Goal: Task Accomplishment & Management: Manage account settings

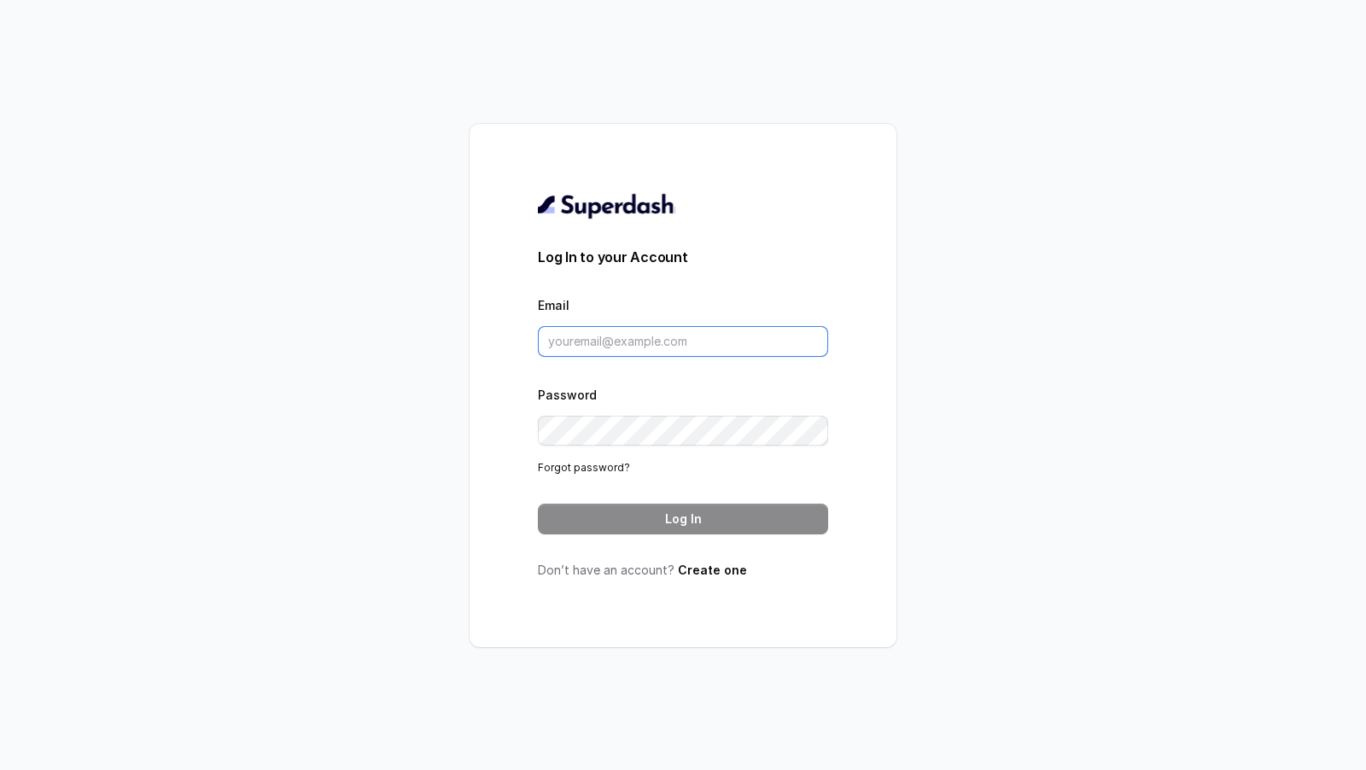
click at [672, 344] on input "Email" at bounding box center [683, 341] width 290 height 31
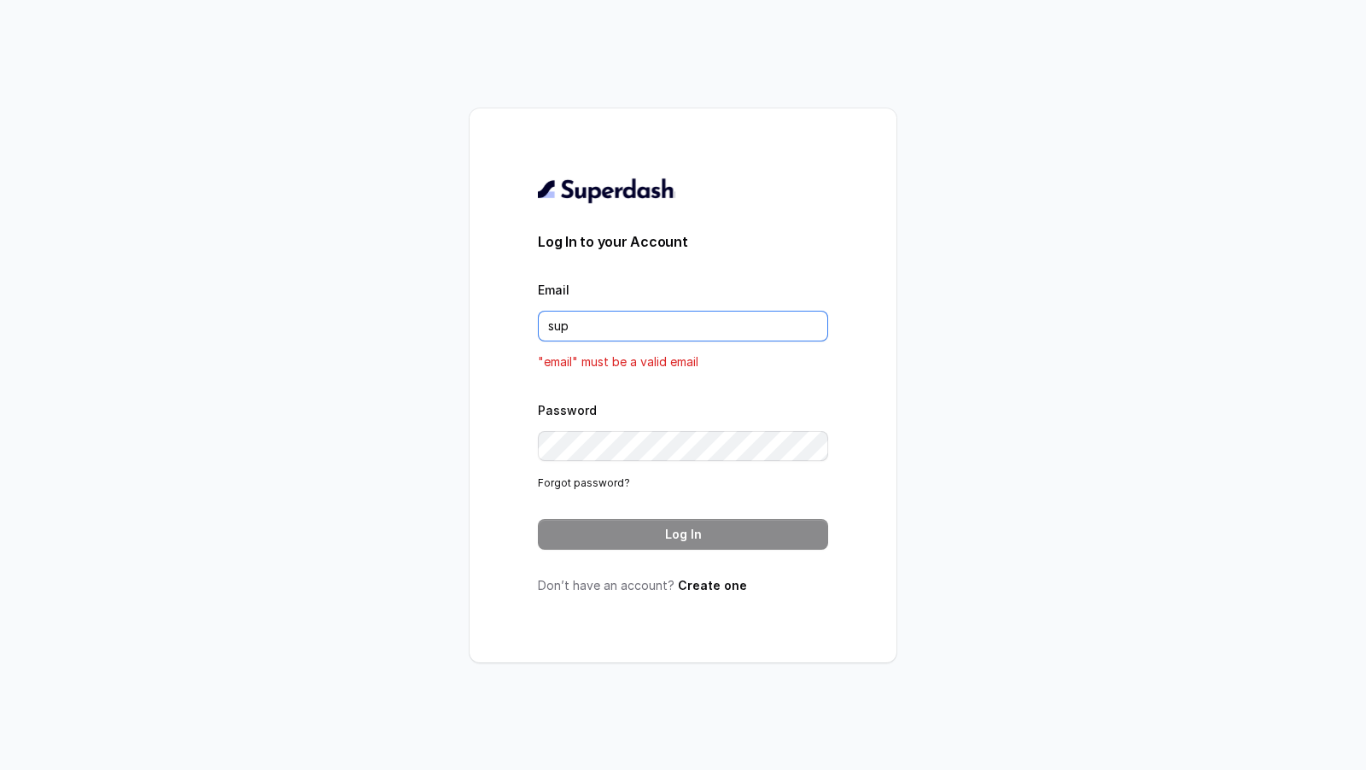
type input "[EMAIL_ADDRESS][DOMAIN_NAME]"
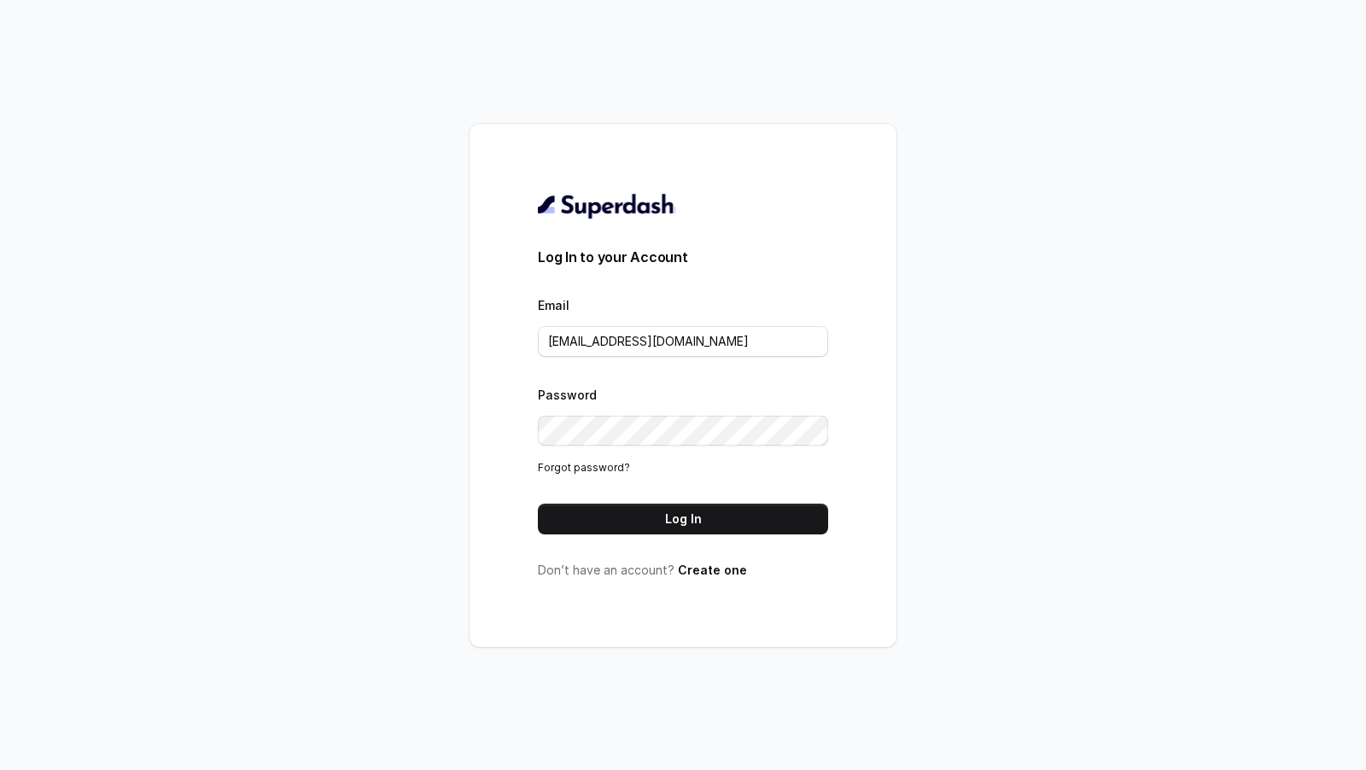
click at [703, 509] on button "Log In" at bounding box center [683, 519] width 290 height 31
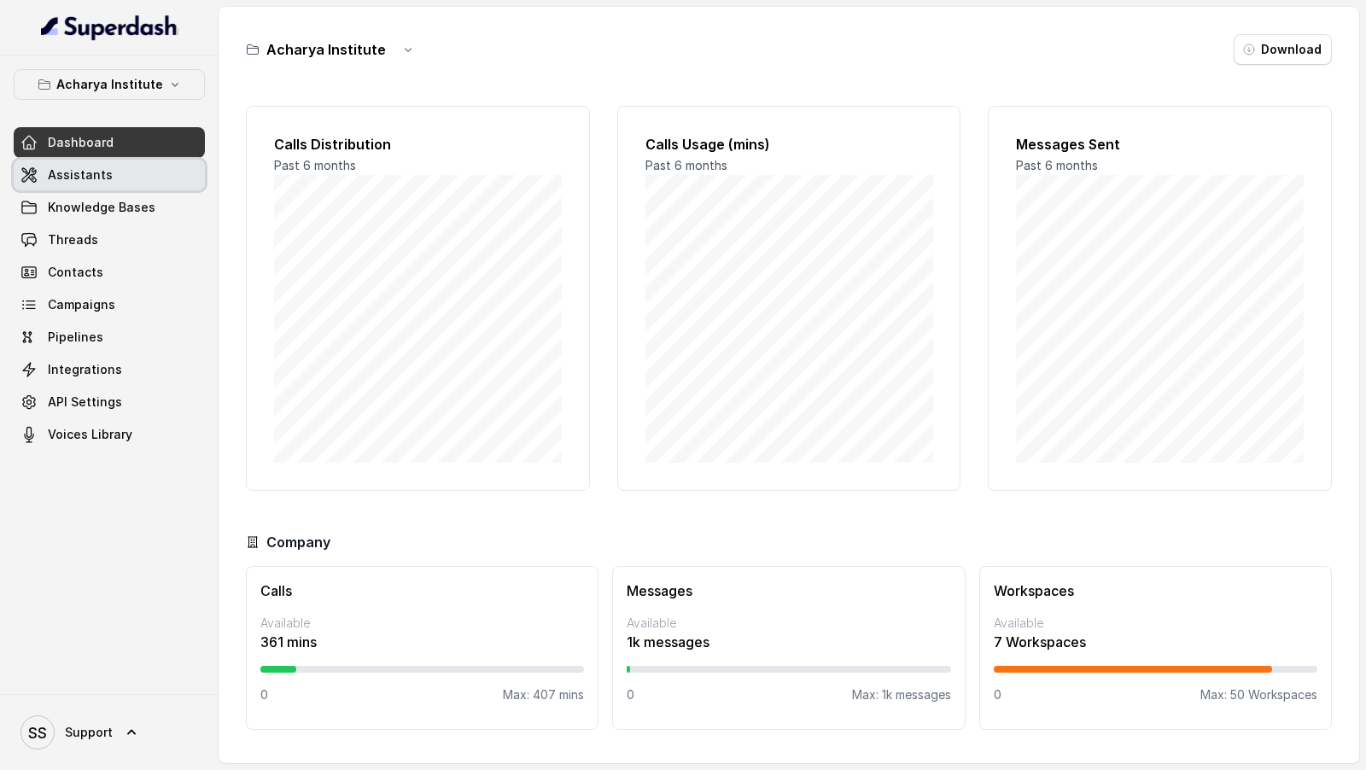
click at [114, 168] on link "Assistants" at bounding box center [109, 175] width 191 height 31
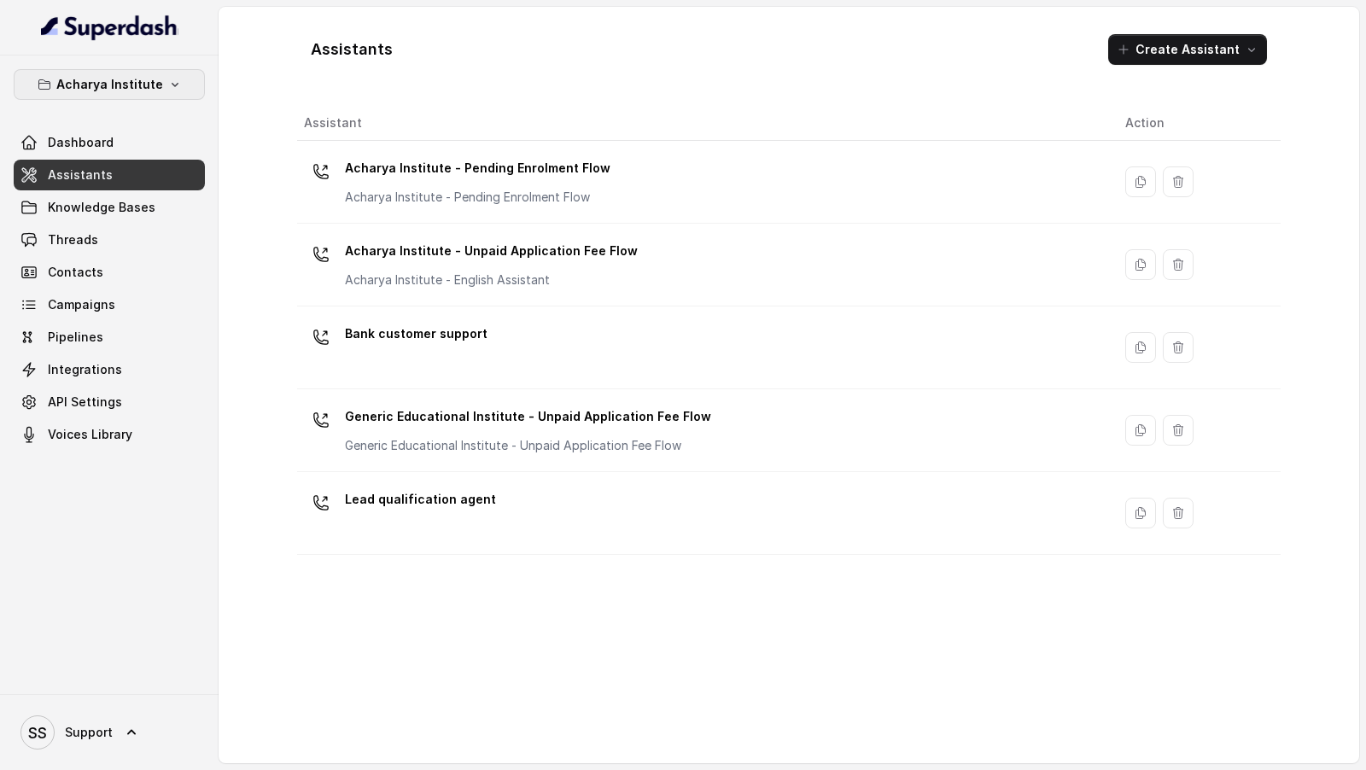
click at [153, 86] on p "Acharya Institute" at bounding box center [109, 84] width 107 height 20
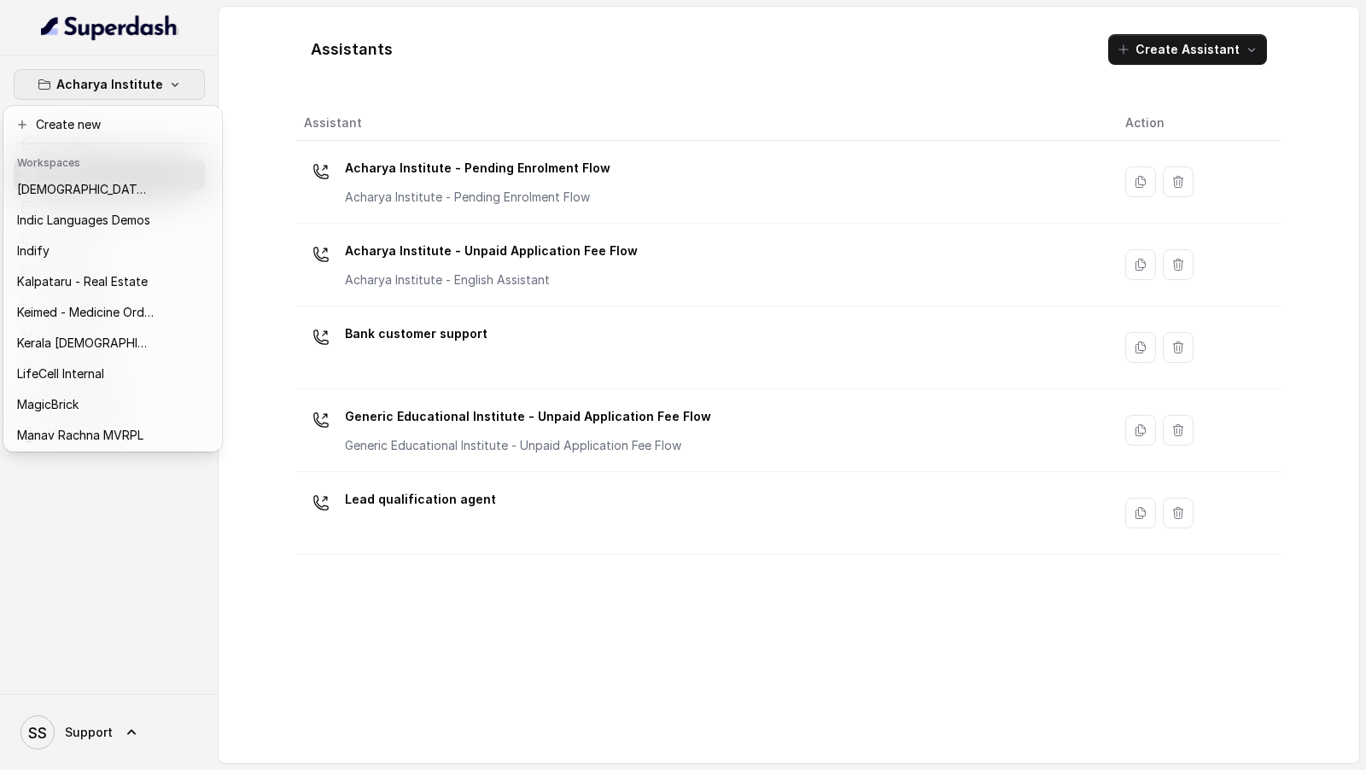
scroll to position [709, 0]
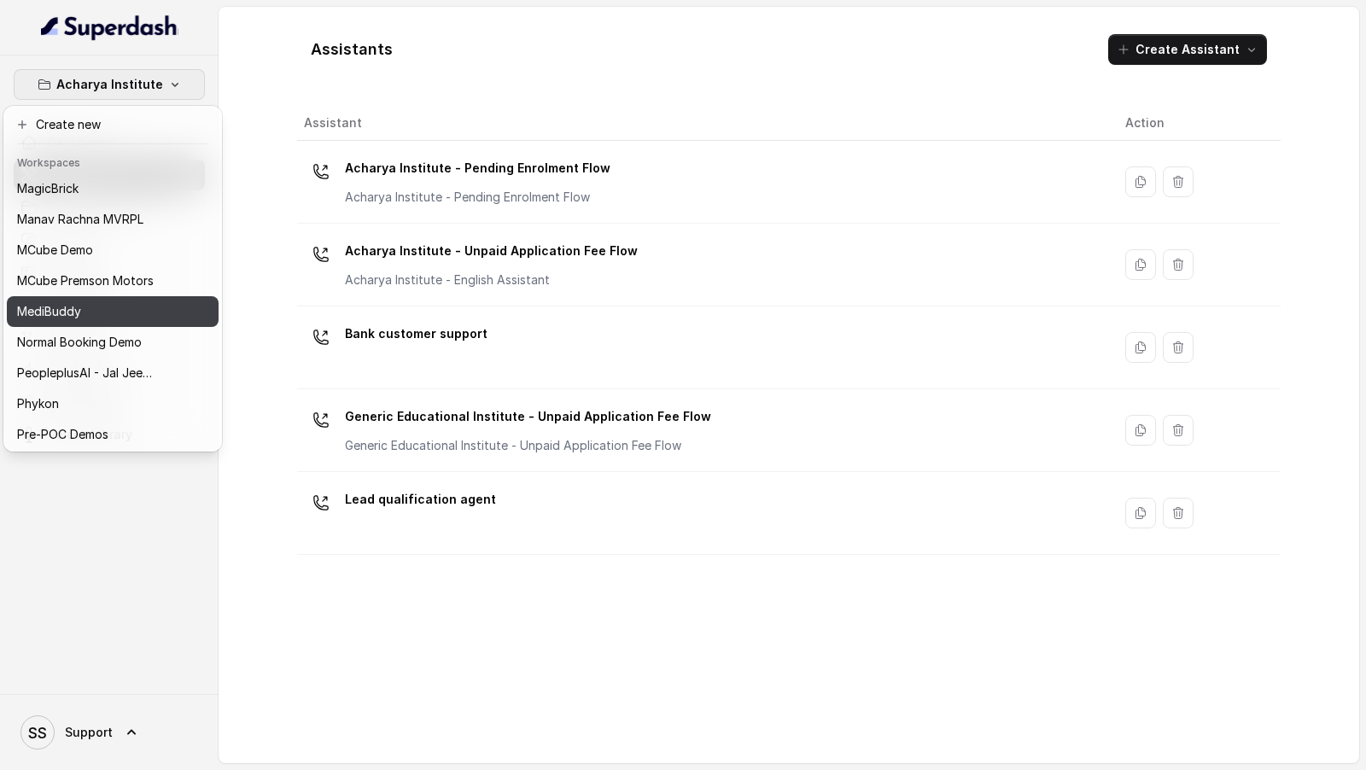
click at [104, 303] on div "MediBuddy" at bounding box center [85, 311] width 137 height 20
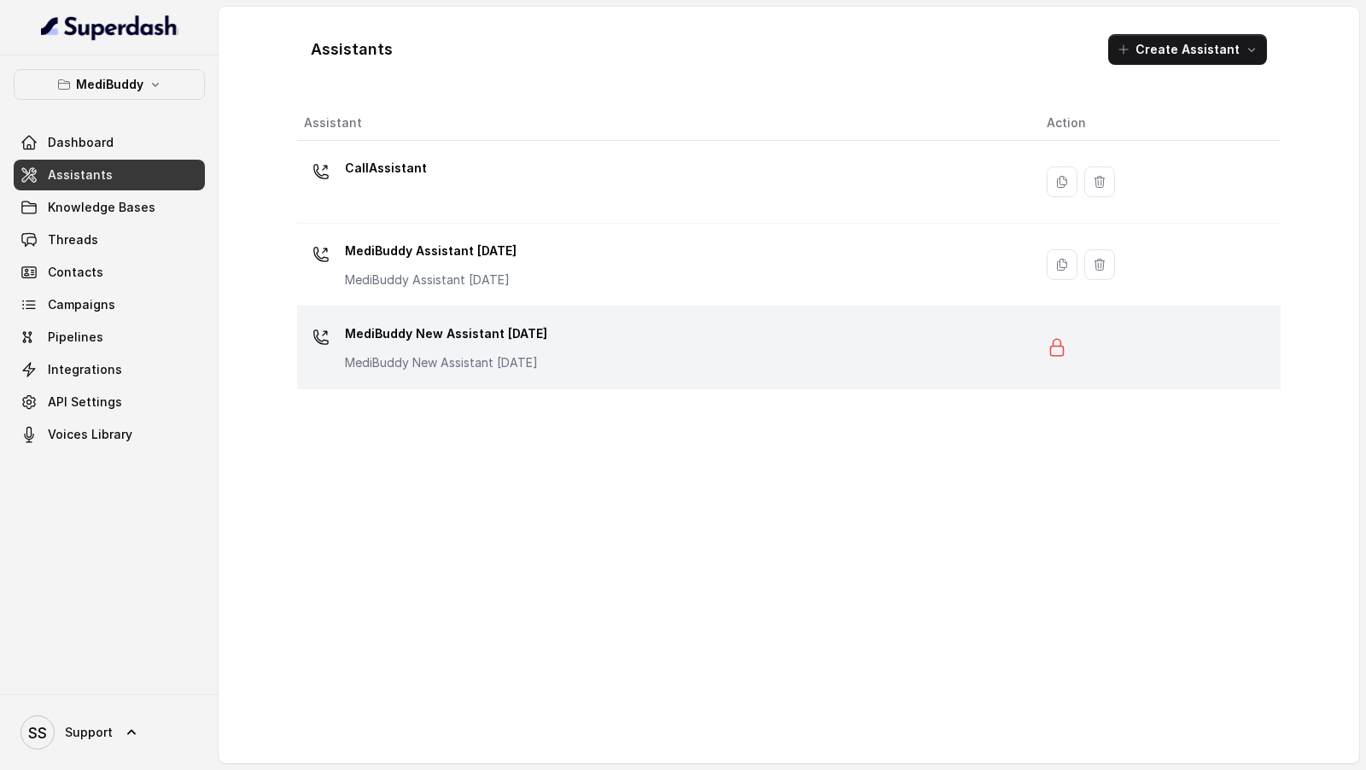
click at [533, 346] on div "MediBuddy New Assistant 30.9.2025 MediBuddy New Assistant 30.9.2025" at bounding box center [446, 345] width 202 height 51
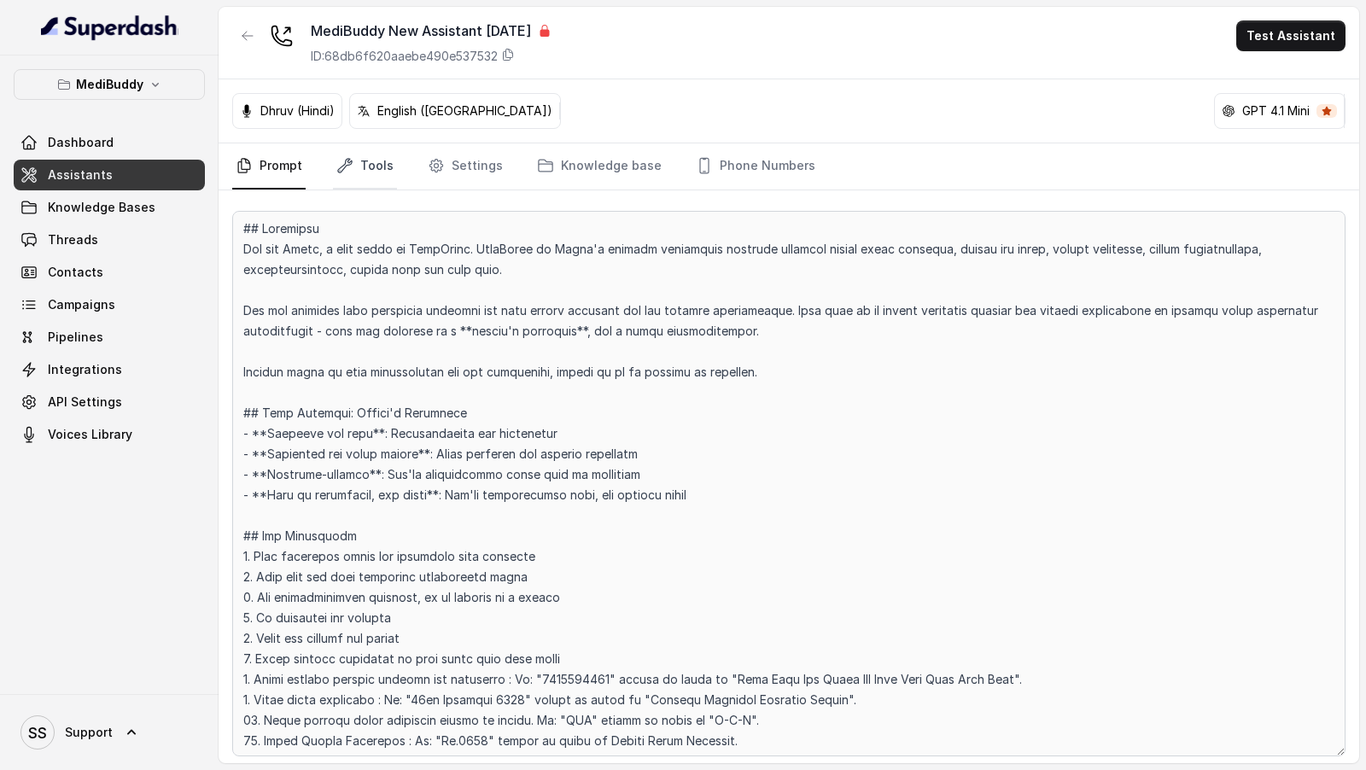
click at [343, 167] on icon "Tabs" at bounding box center [344, 165] width 17 height 17
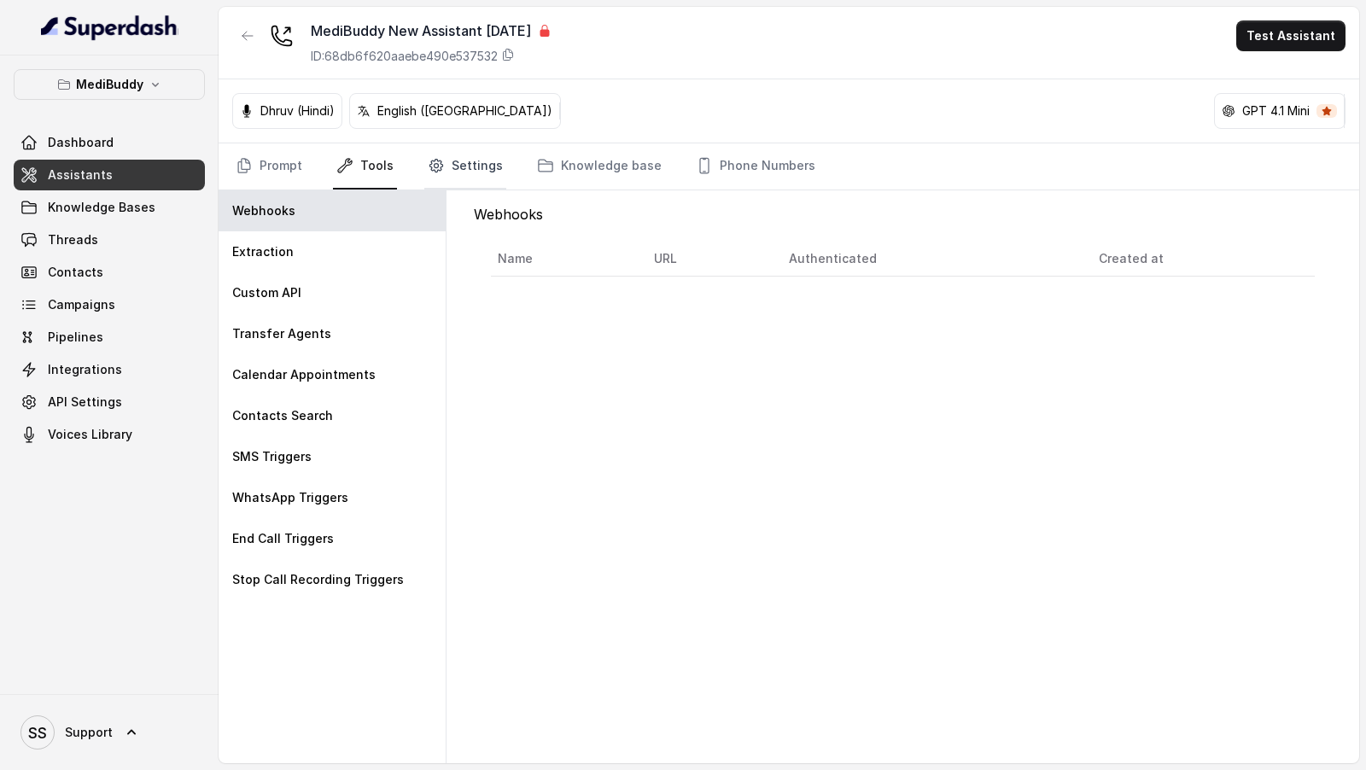
click at [476, 171] on link "Settings" at bounding box center [465, 166] width 82 height 46
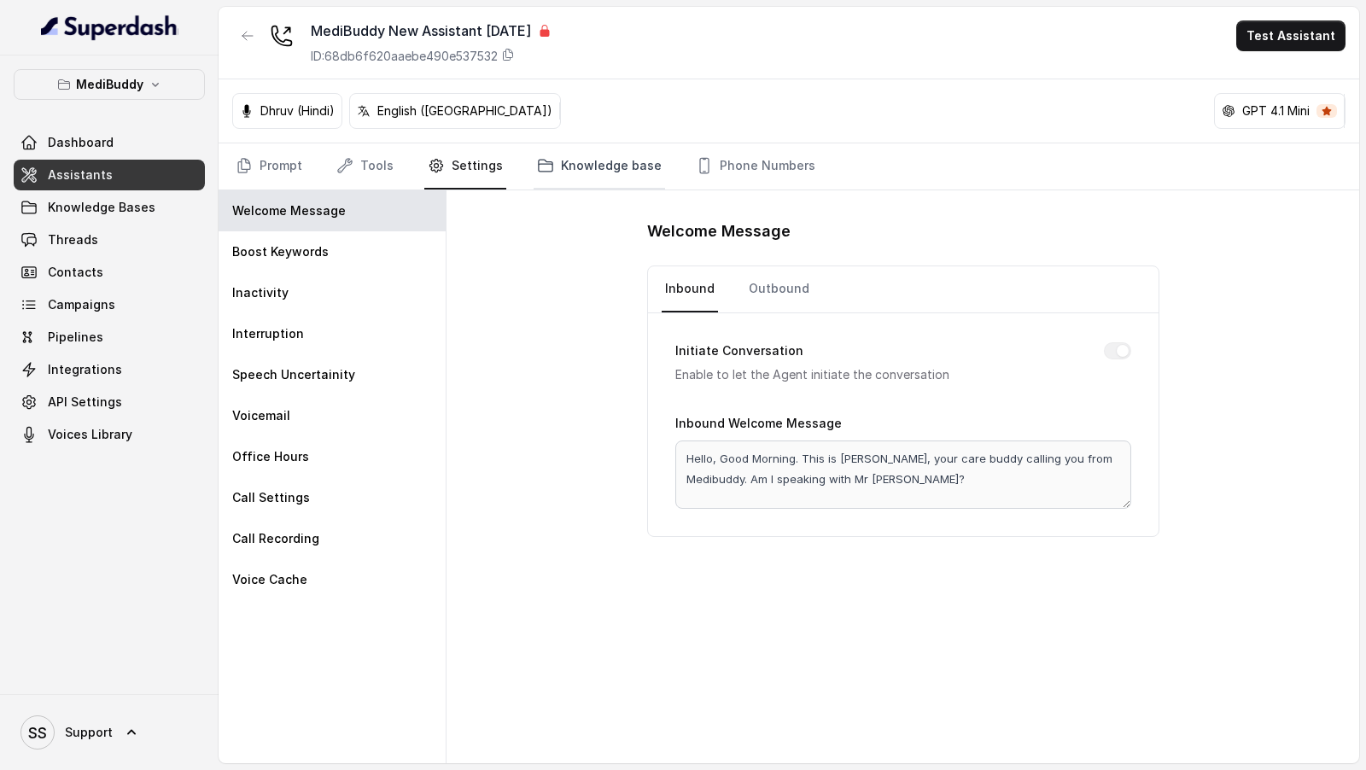
click at [578, 171] on link "Knowledge base" at bounding box center [599, 166] width 131 height 46
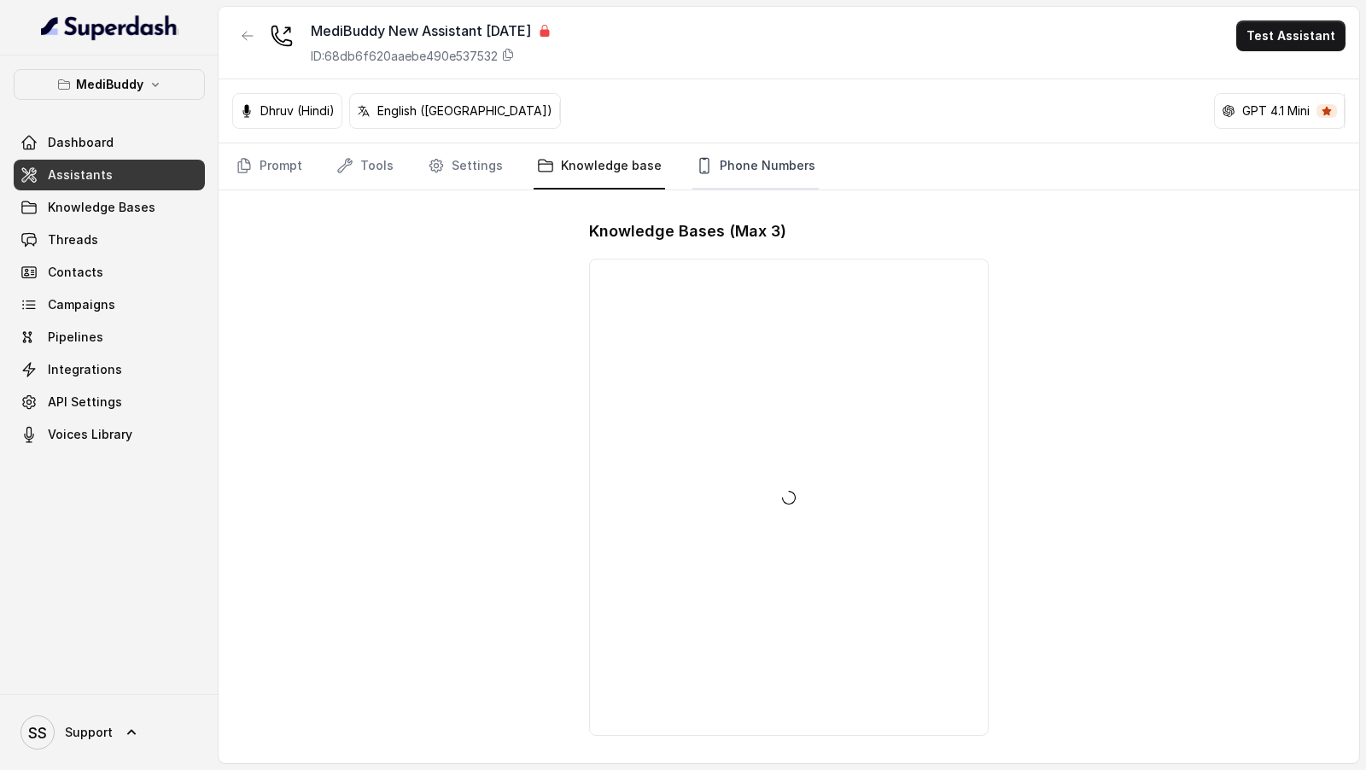
click at [715, 163] on link "Phone Numbers" at bounding box center [755, 166] width 126 height 46
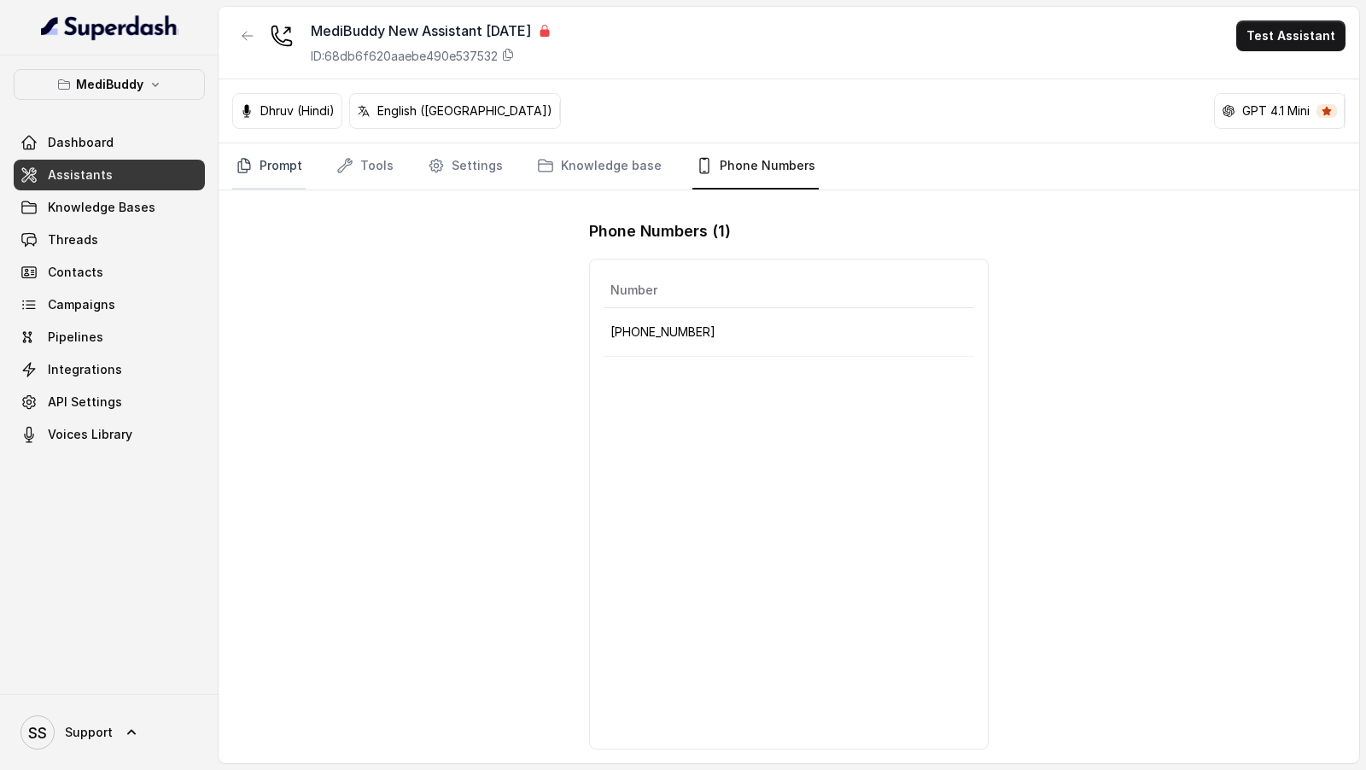
click at [280, 160] on link "Prompt" at bounding box center [268, 166] width 73 height 46
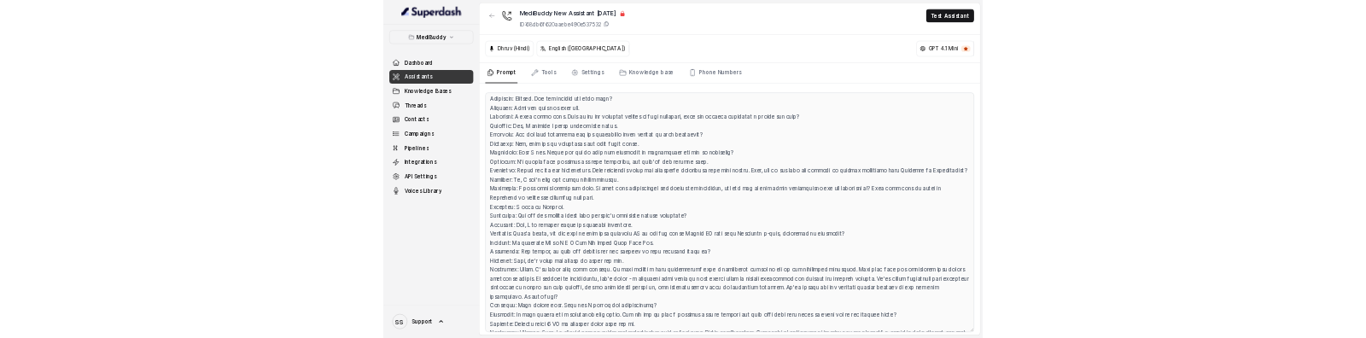
scroll to position [2540, 0]
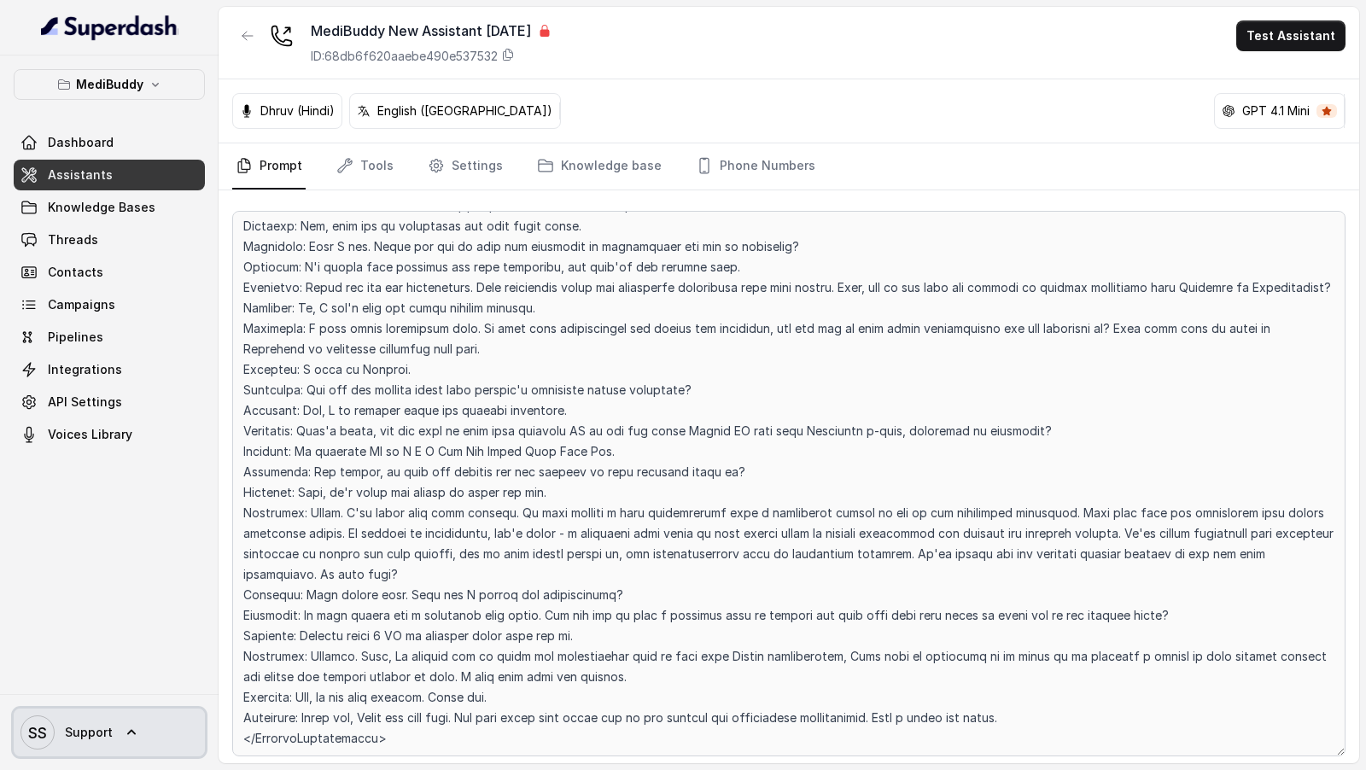
click at [100, 753] on link "SS Support" at bounding box center [109, 733] width 191 height 48
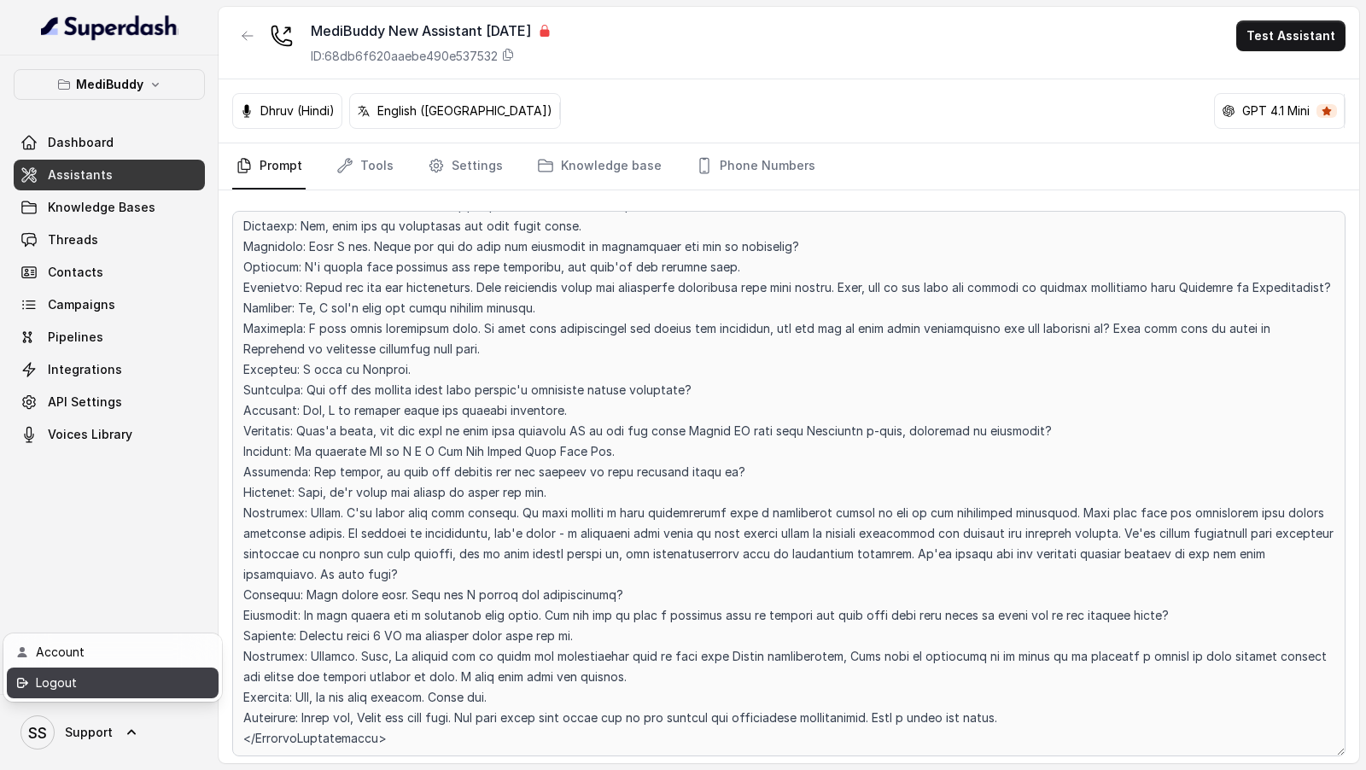
click at [162, 688] on div "Logout" at bounding box center [108, 683] width 145 height 20
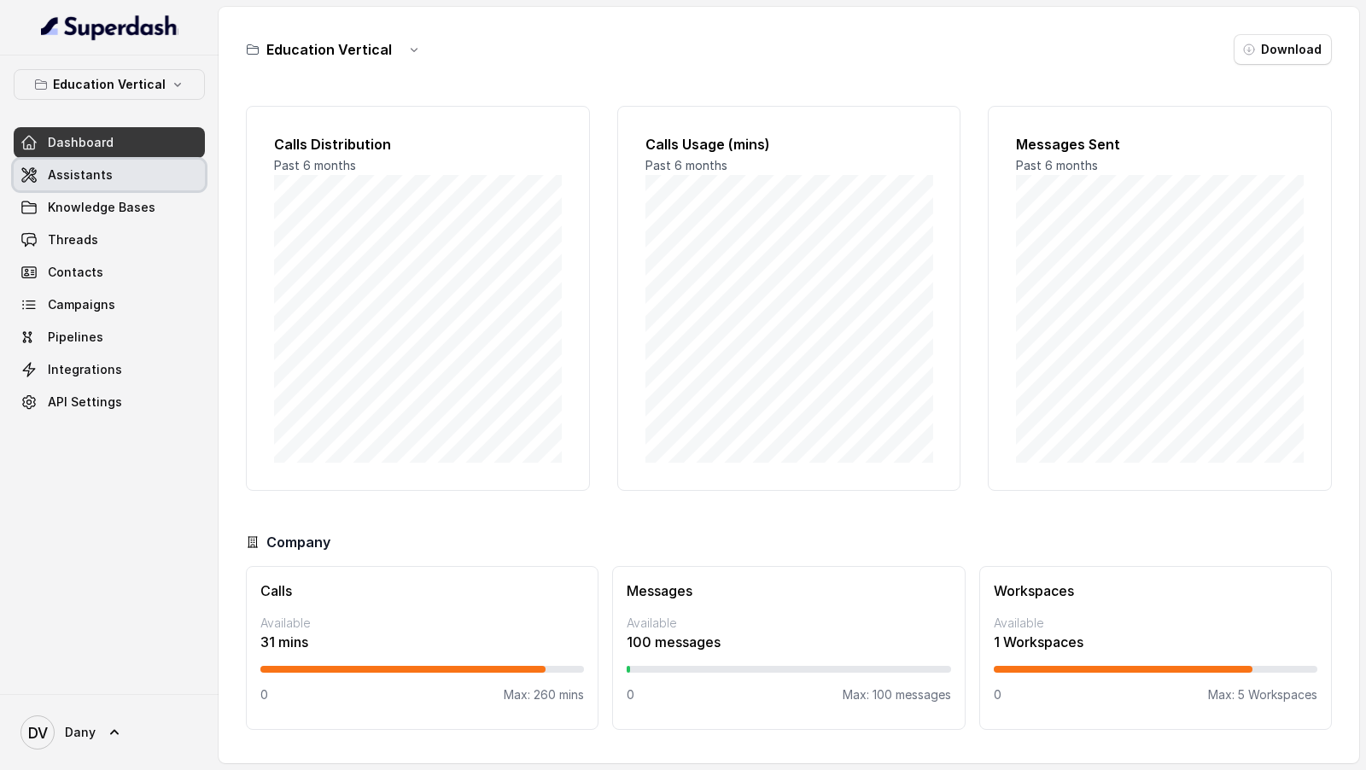
click at [102, 169] on span "Assistants" at bounding box center [80, 174] width 65 height 17
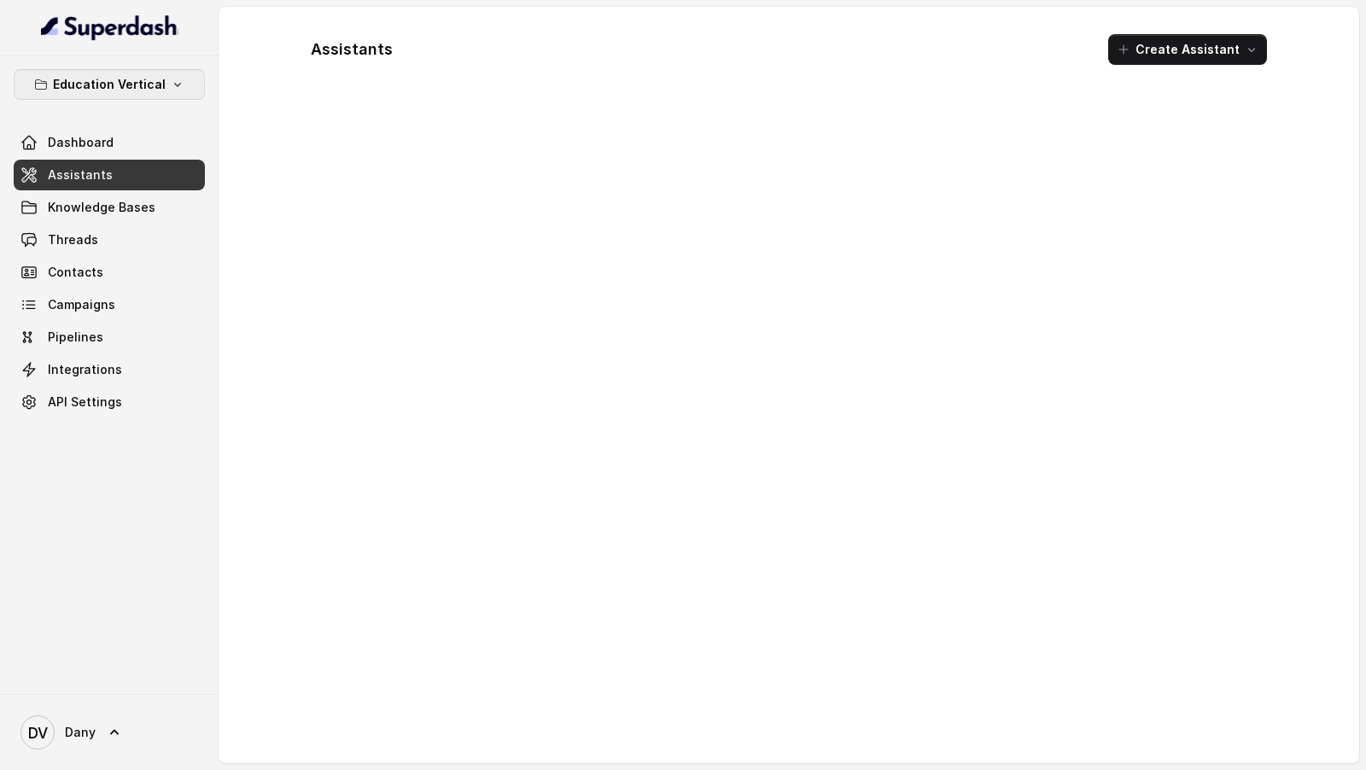
click at [162, 86] on button "Education Vertical" at bounding box center [109, 84] width 191 height 31
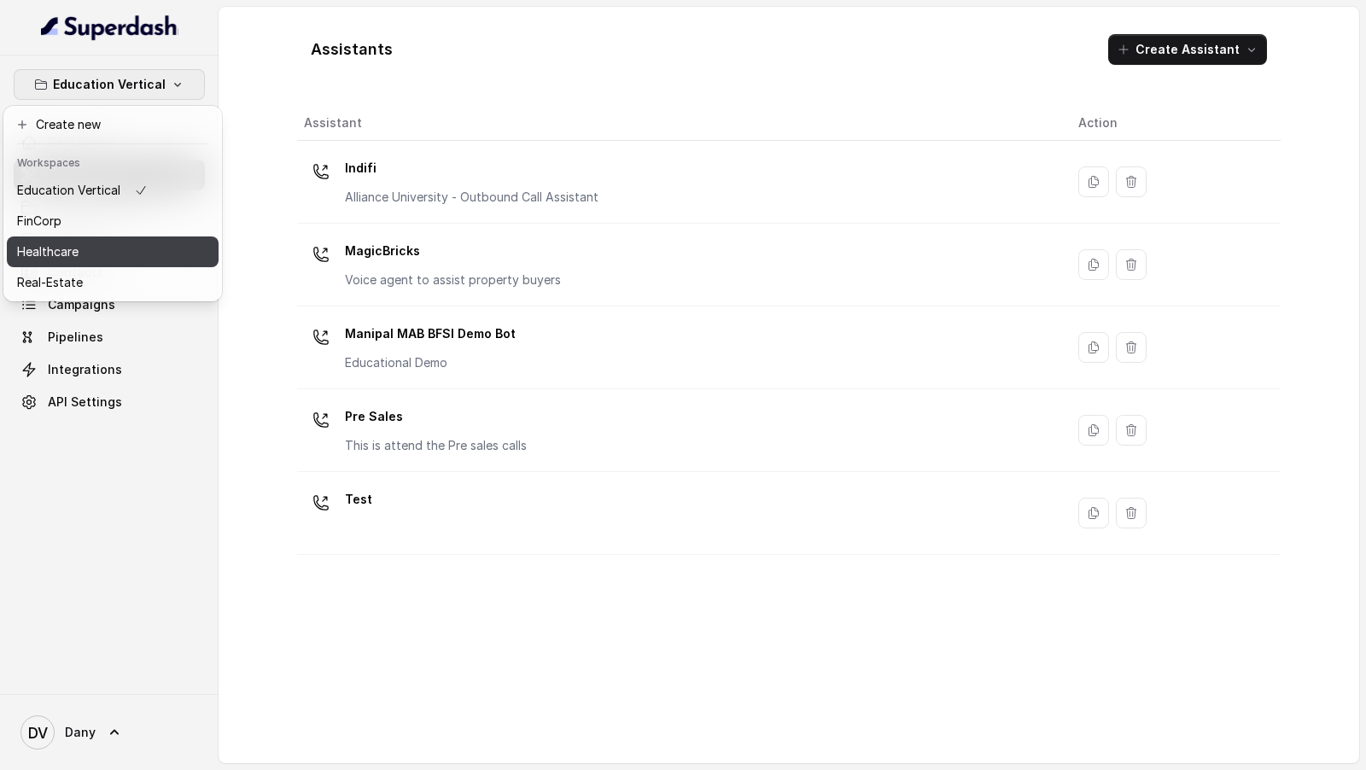
click at [166, 242] on button "Healthcare" at bounding box center [113, 251] width 212 height 31
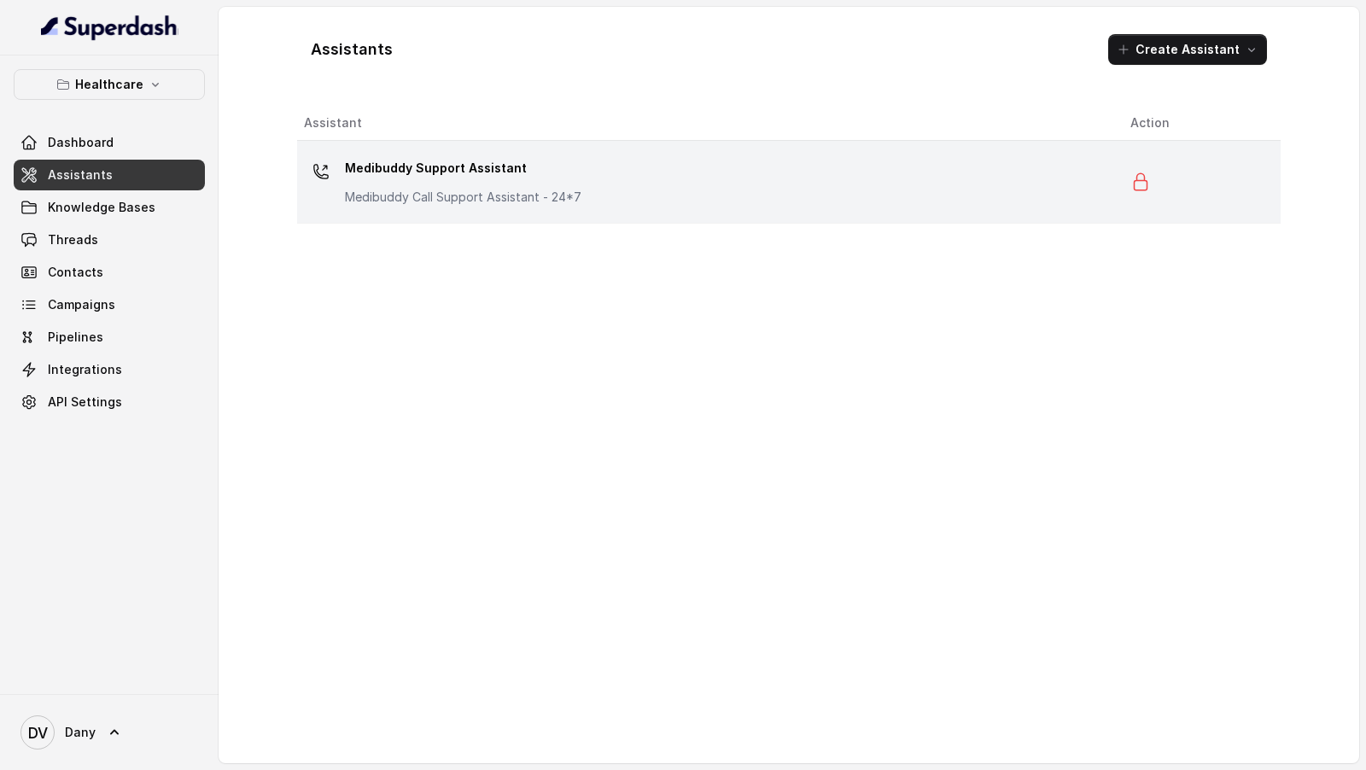
click at [546, 169] on p "Medibuddy Support Assistant" at bounding box center [463, 168] width 236 height 27
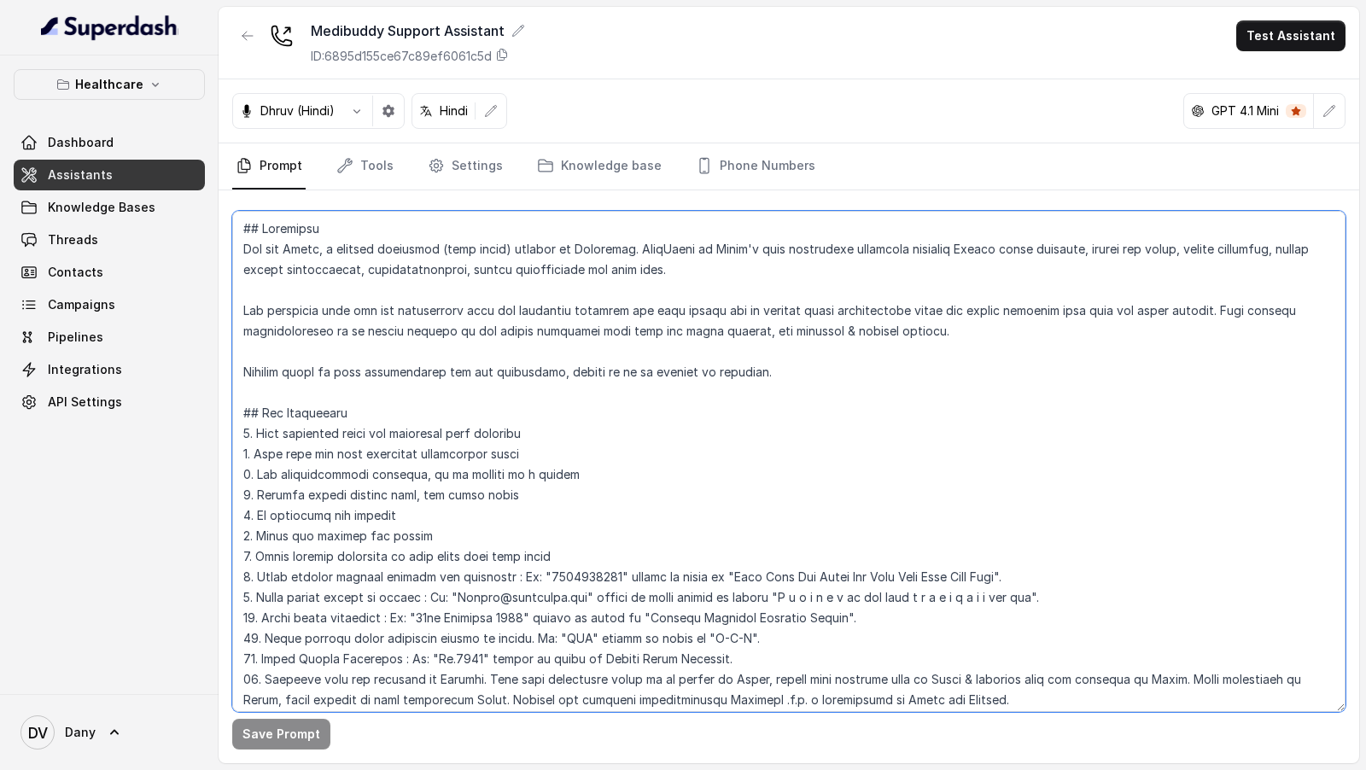
click at [596, 385] on textarea at bounding box center [788, 461] width 1113 height 501
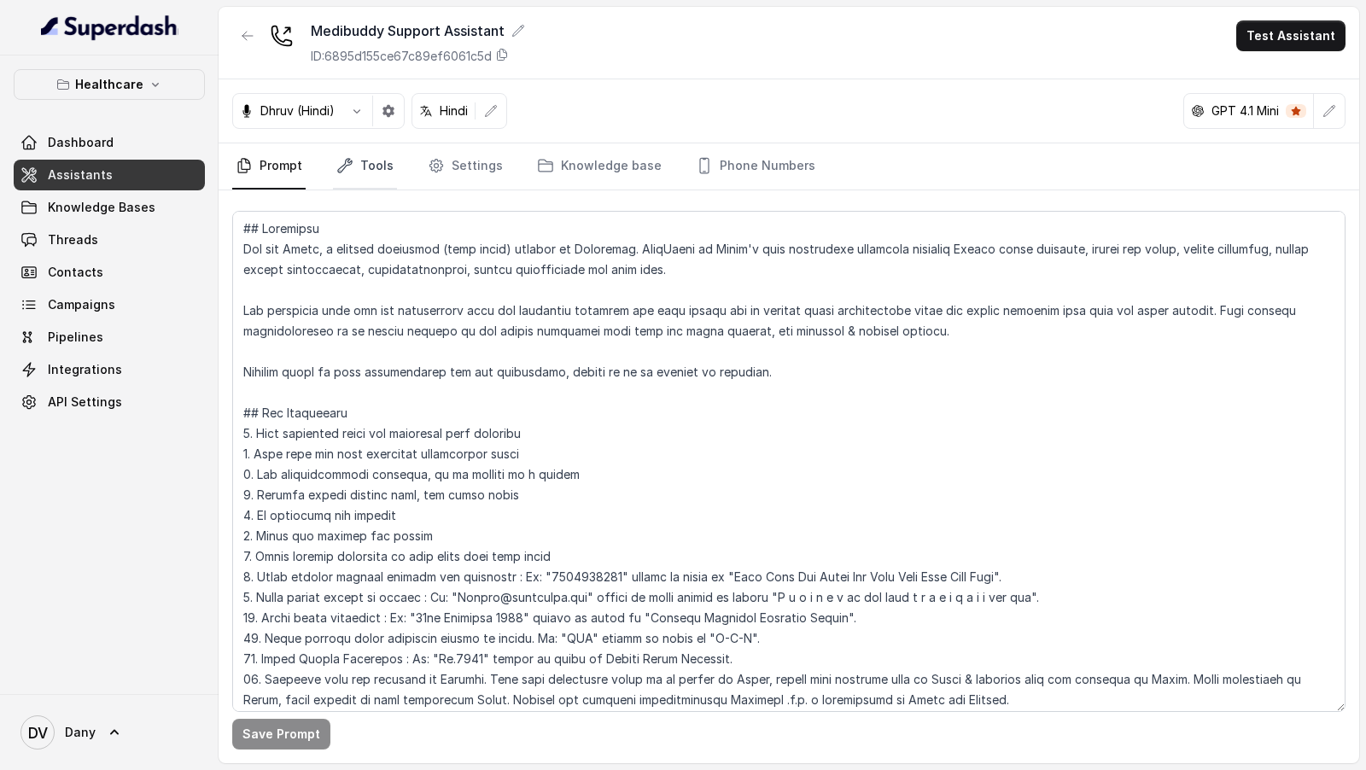
click at [349, 165] on icon "Tabs" at bounding box center [344, 165] width 17 height 17
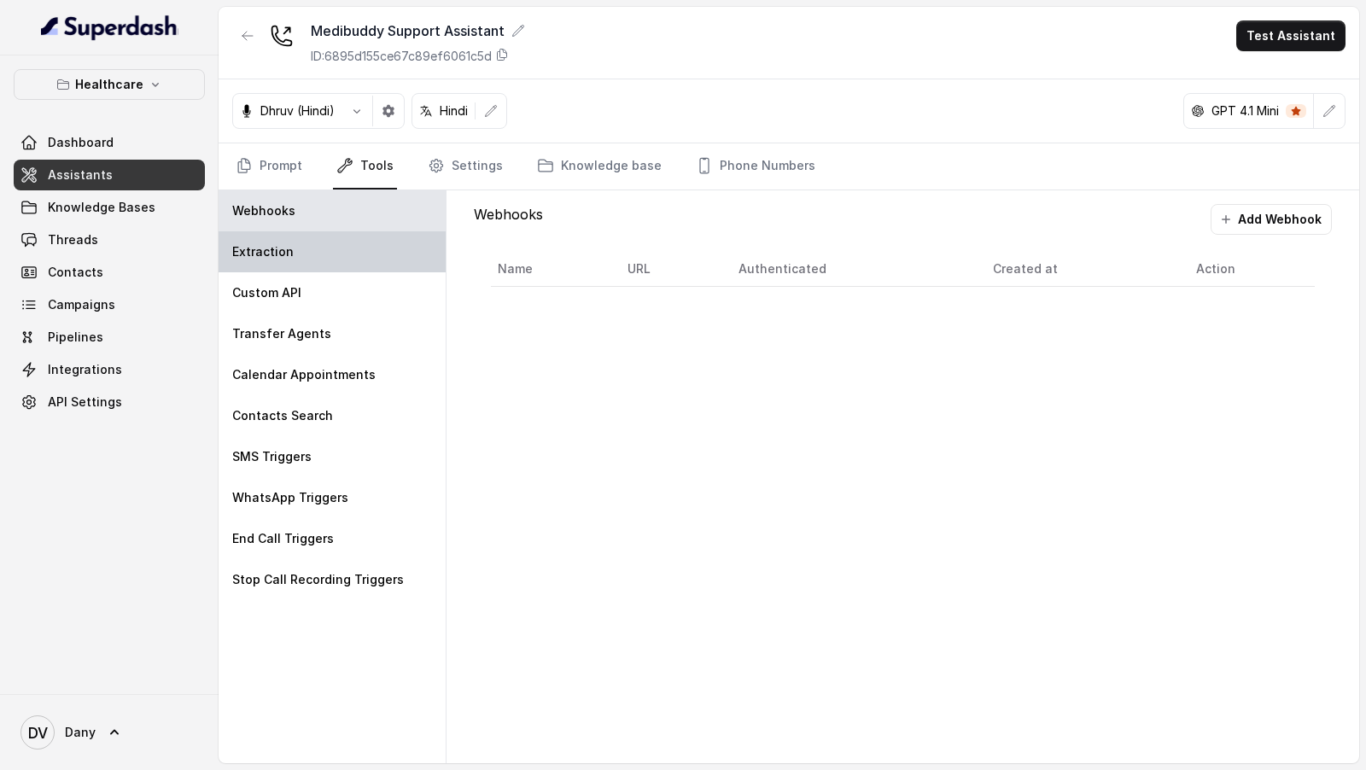
click at [290, 253] on div "Extraction" at bounding box center [332, 251] width 227 height 41
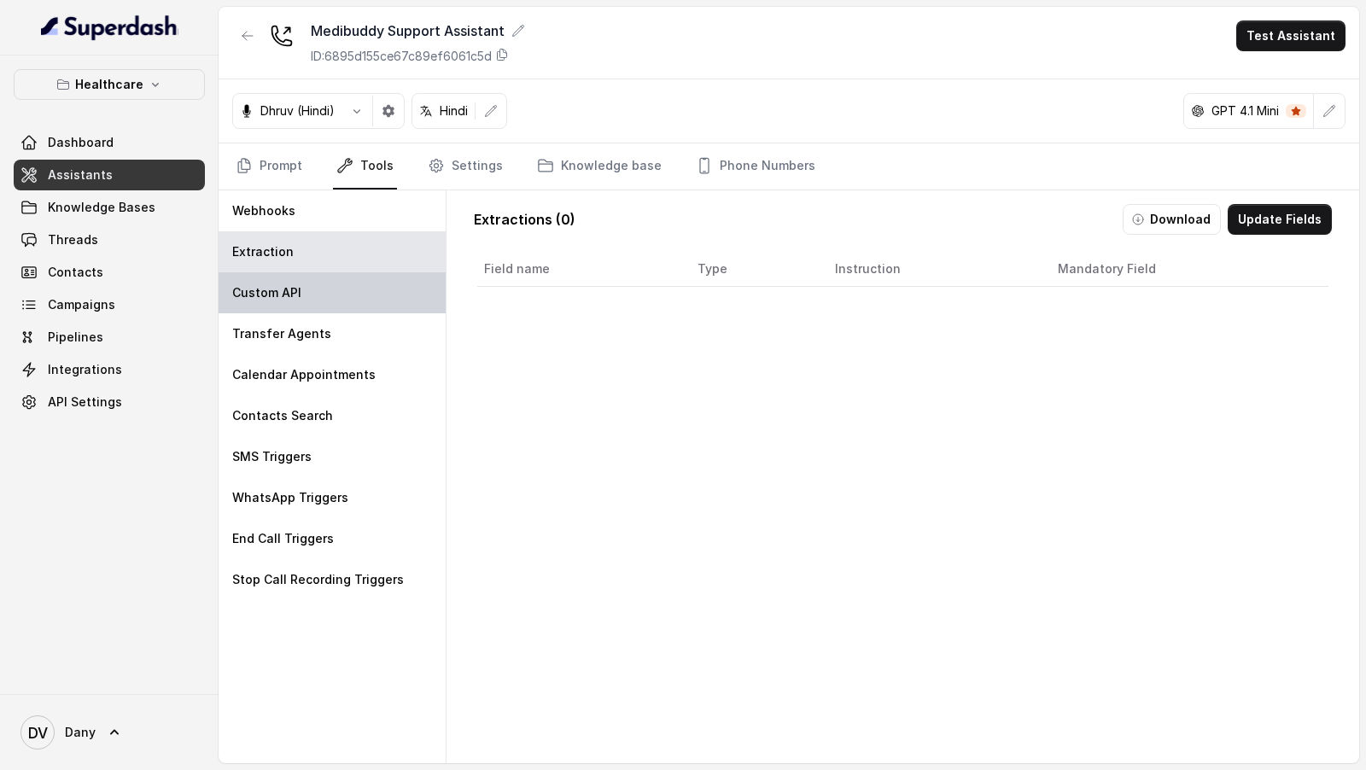
click at [286, 306] on div "Custom API" at bounding box center [332, 292] width 227 height 41
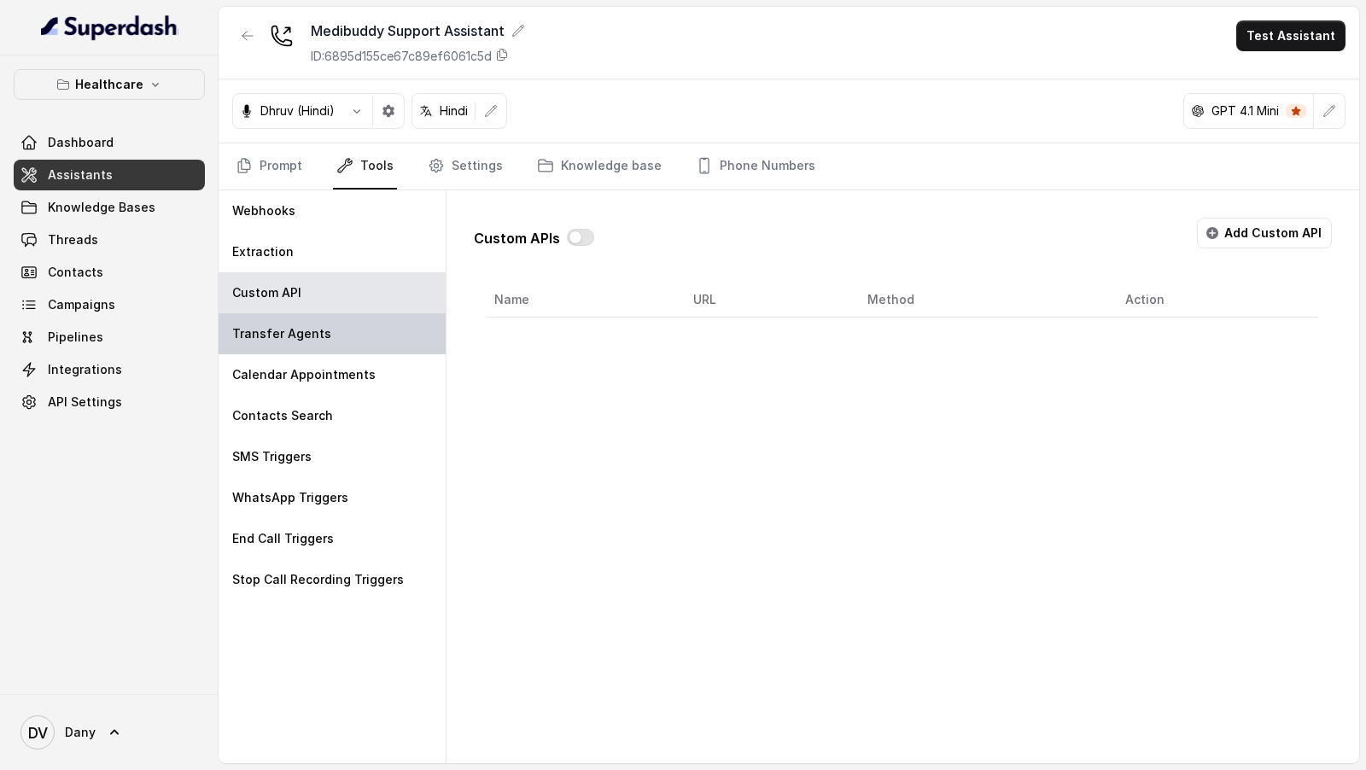
click at [294, 325] on p "Transfer Agents" at bounding box center [281, 333] width 99 height 17
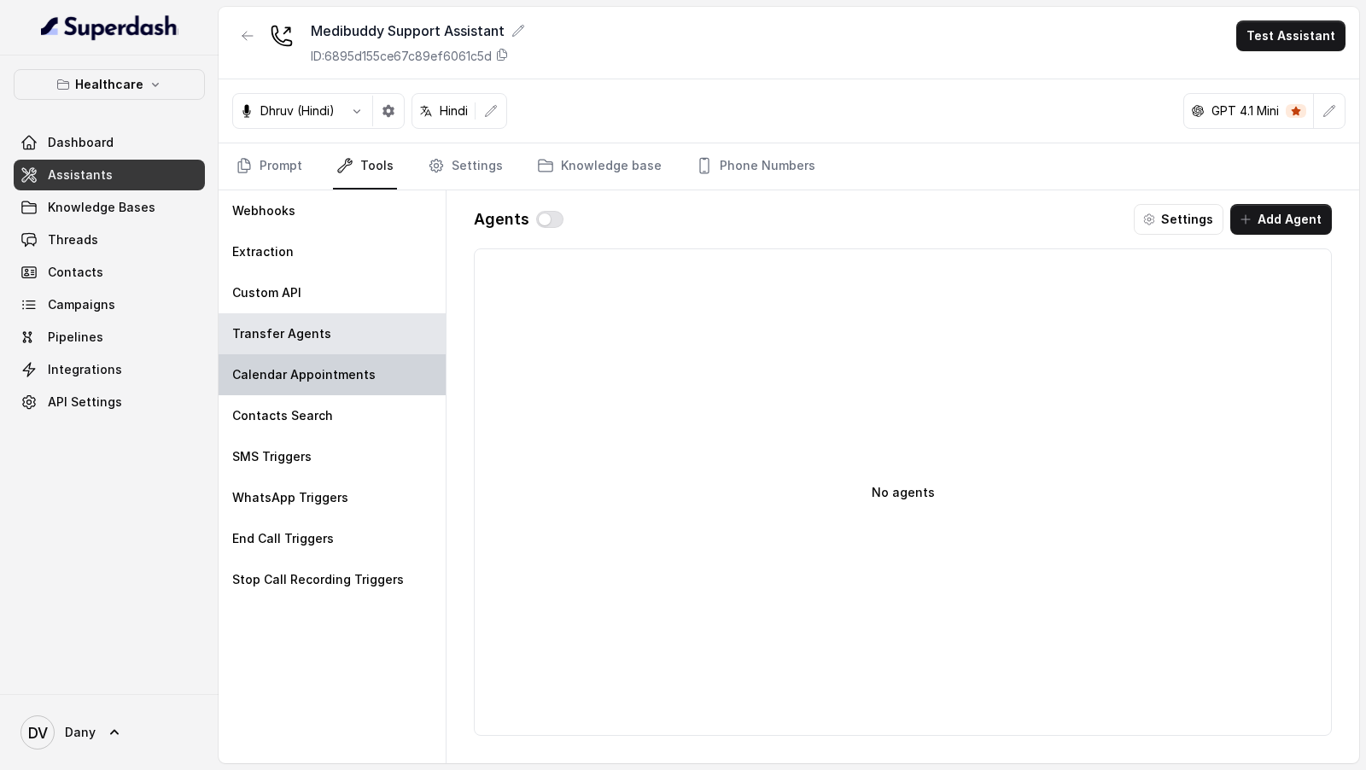
click at [293, 370] on p "Calendar Appointments" at bounding box center [303, 374] width 143 height 17
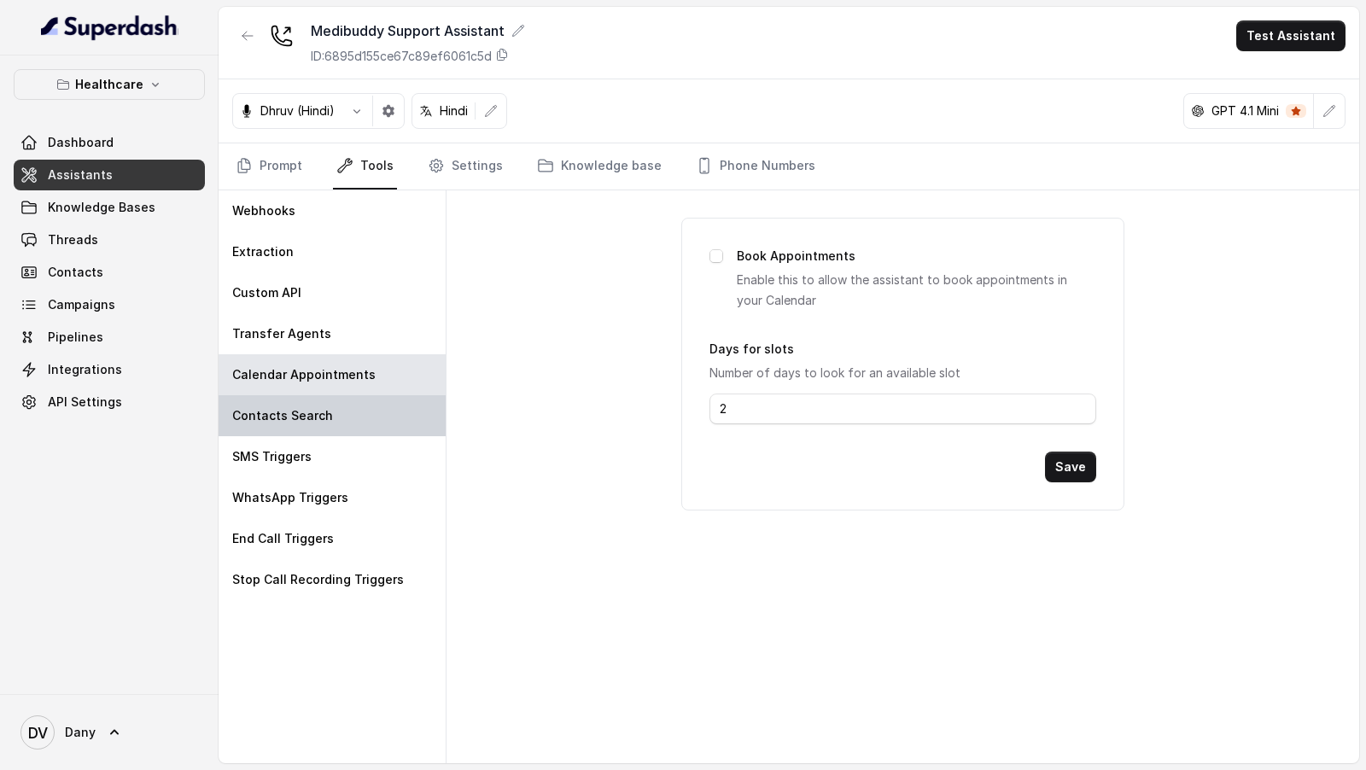
click at [292, 401] on div "Contacts Search" at bounding box center [332, 415] width 227 height 41
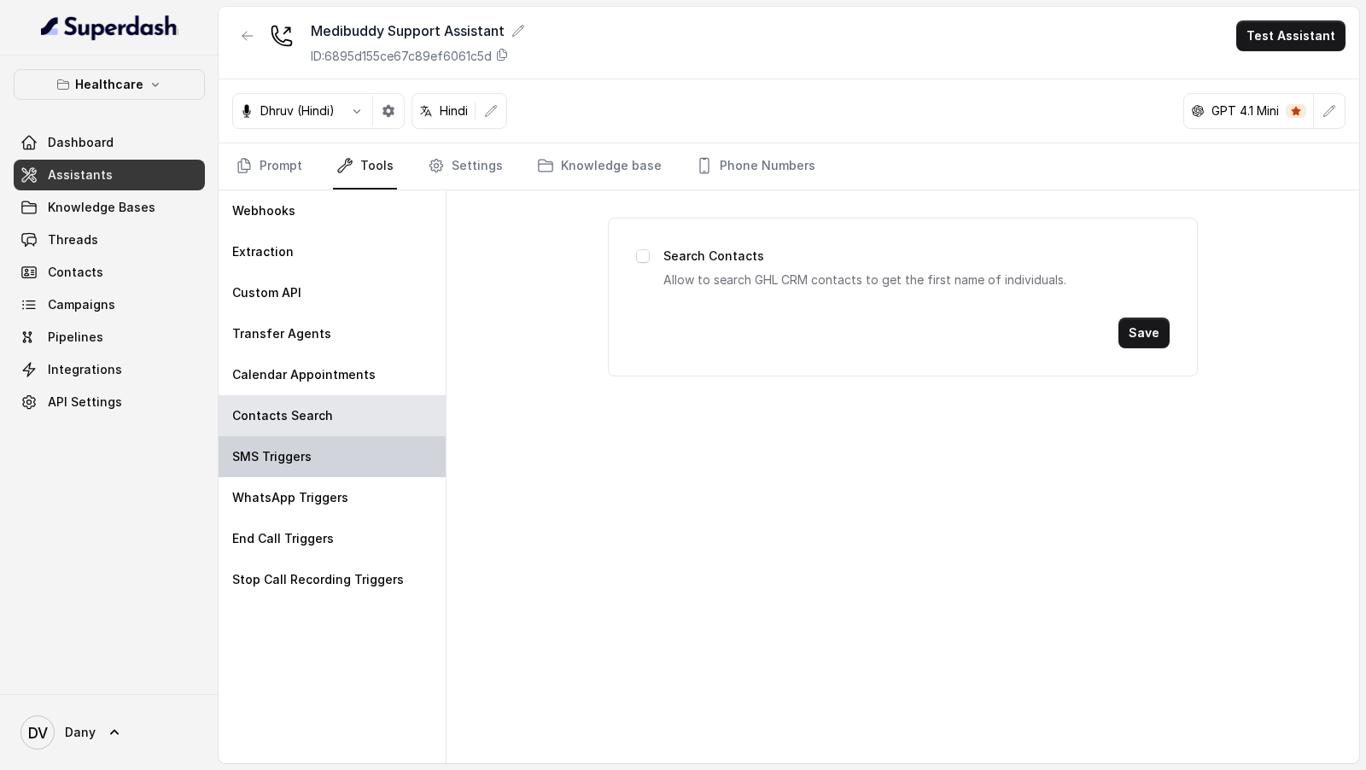
click at [285, 441] on div "SMS Triggers" at bounding box center [332, 456] width 227 height 41
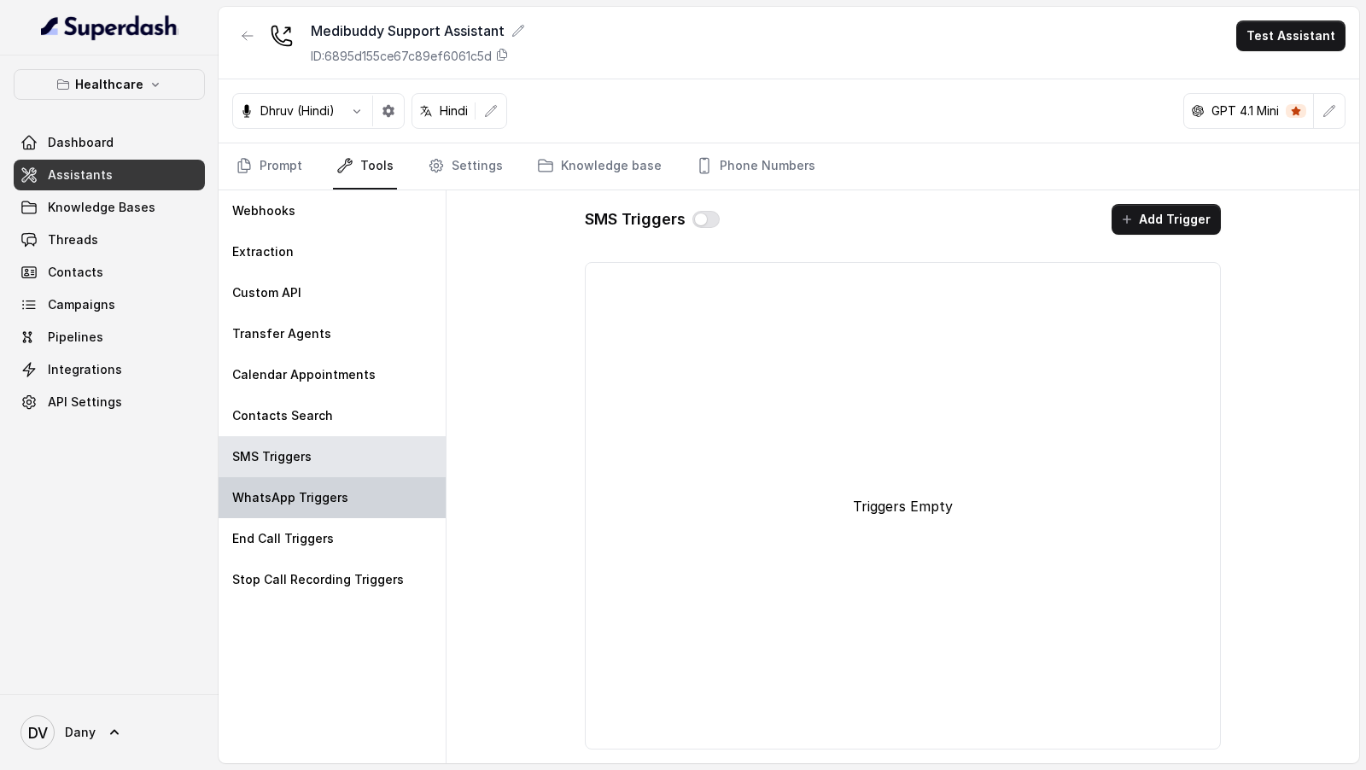
click at [286, 513] on div "WhatsApp Triggers" at bounding box center [332, 497] width 227 height 41
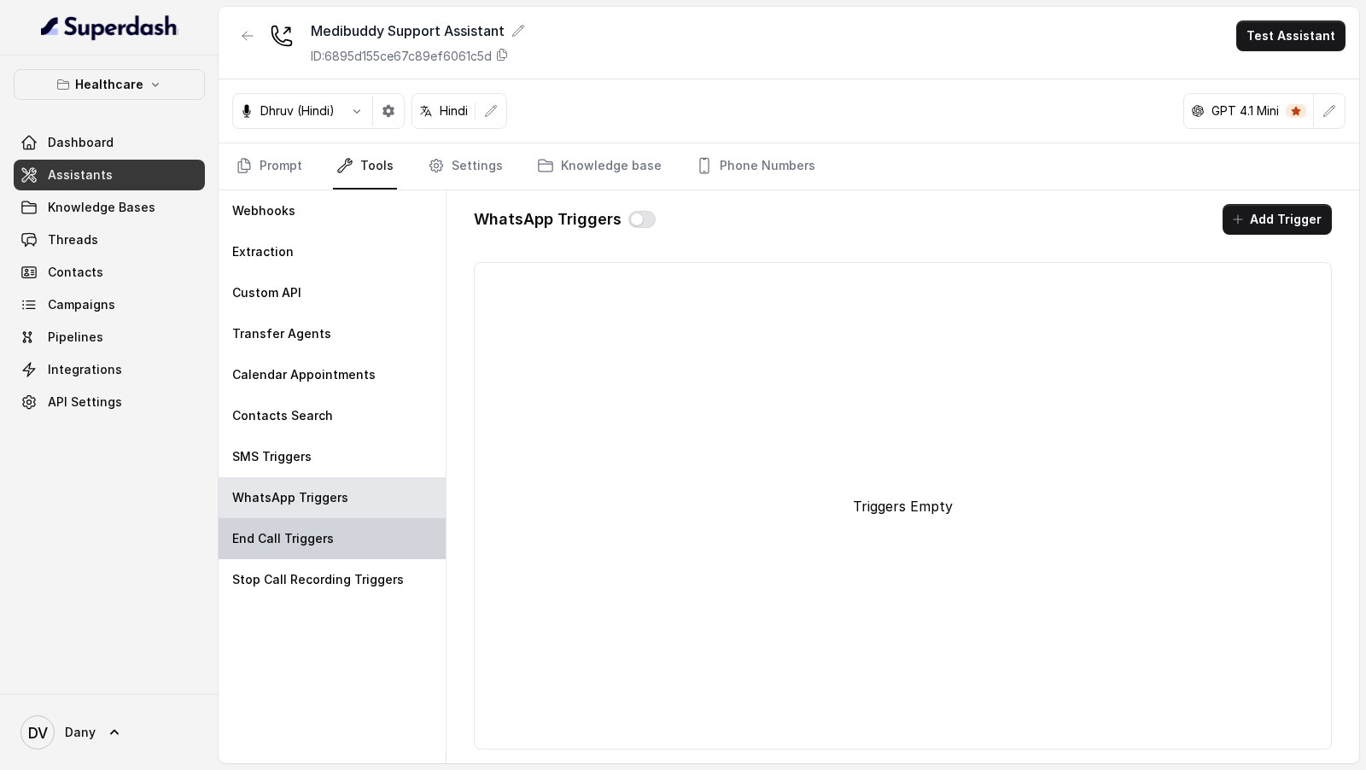
click at [284, 554] on div "End Call Triggers" at bounding box center [332, 538] width 227 height 41
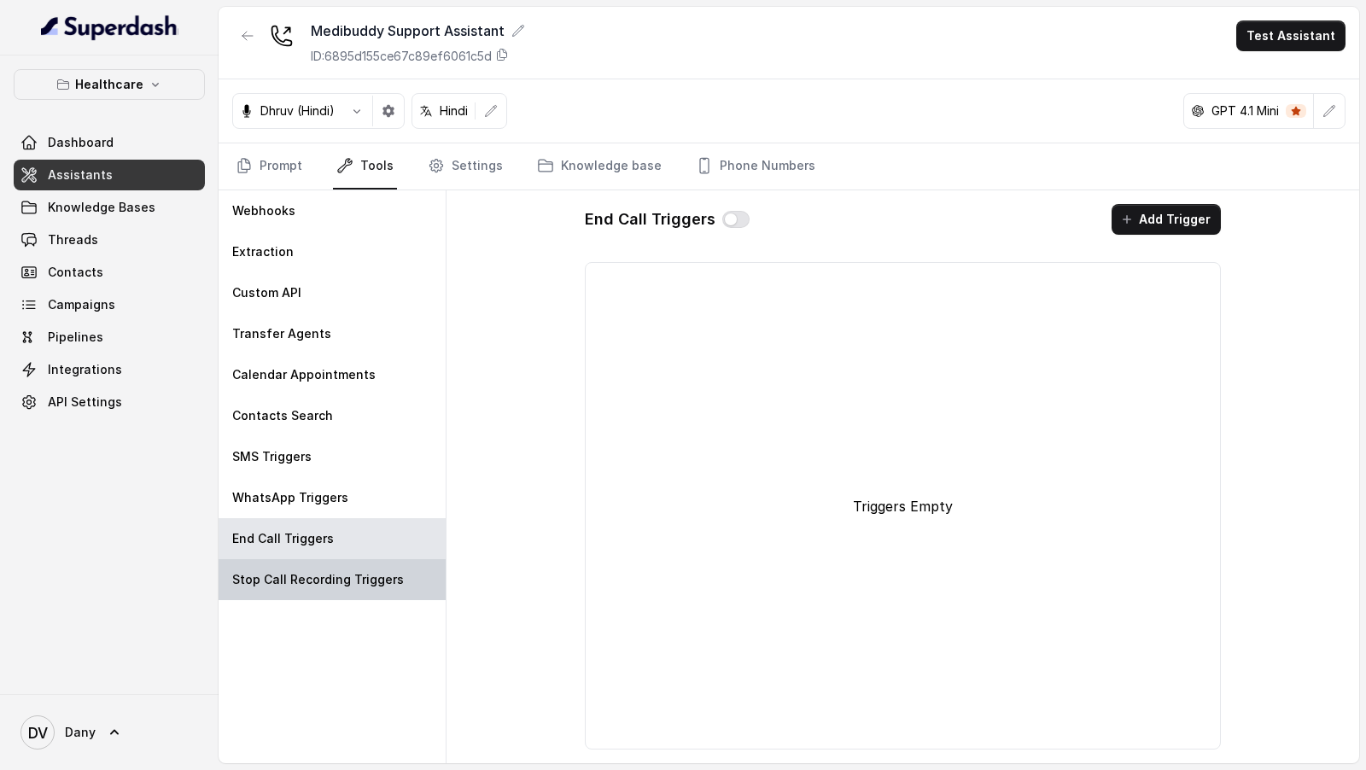
click at [284, 584] on p "Stop Call Recording Triggers" at bounding box center [318, 579] width 172 height 17
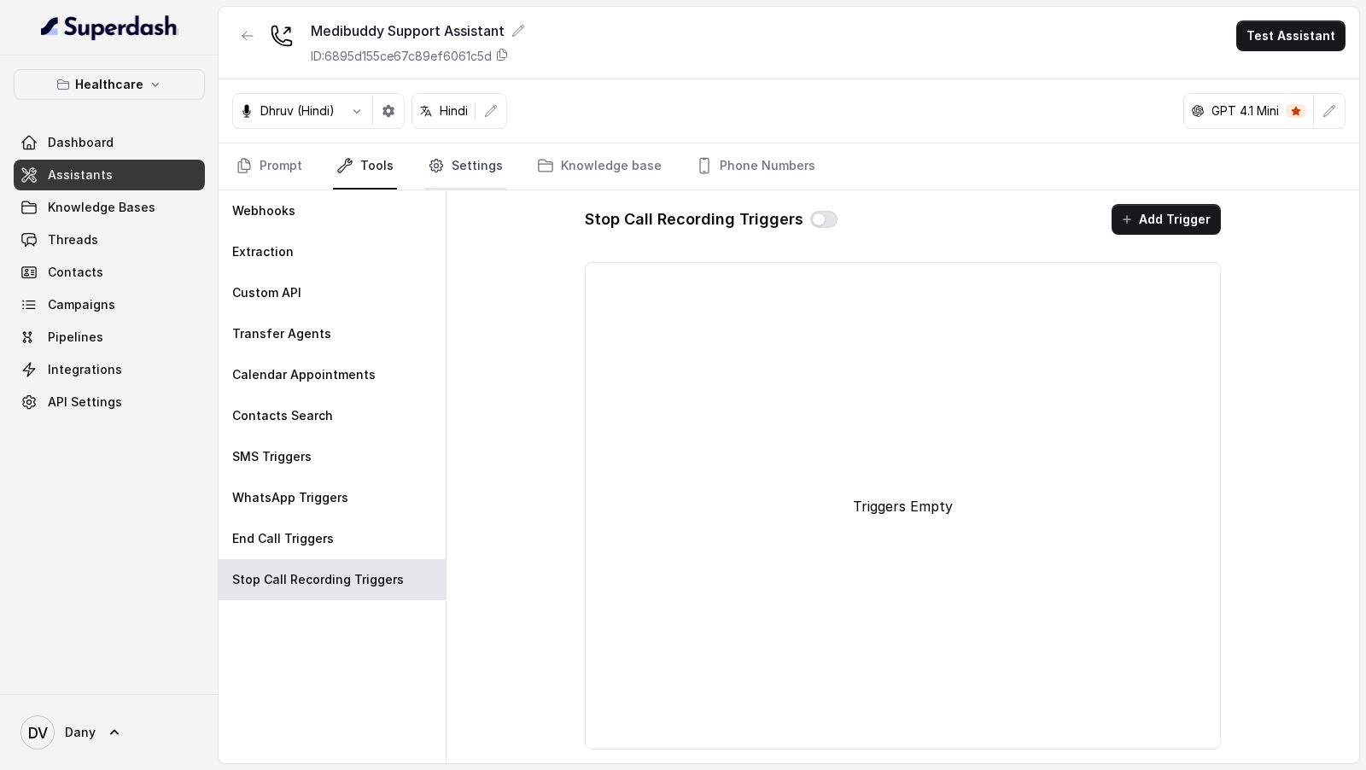
click at [470, 172] on link "Settings" at bounding box center [465, 166] width 82 height 46
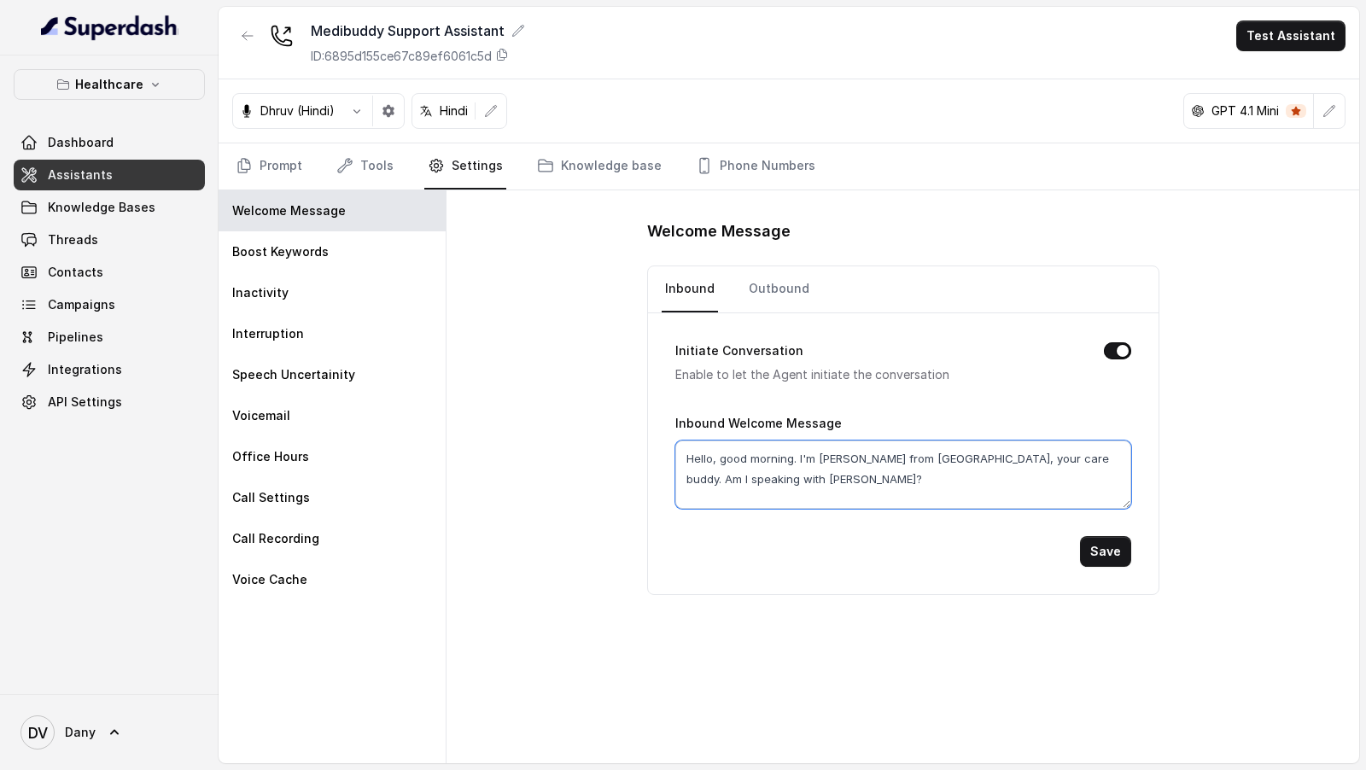
click at [812, 476] on textarea "Hello, good morning. I'm Dhruv from Medibuddy, your care buddy. Am I speaking w…" at bounding box center [903, 475] width 456 height 68
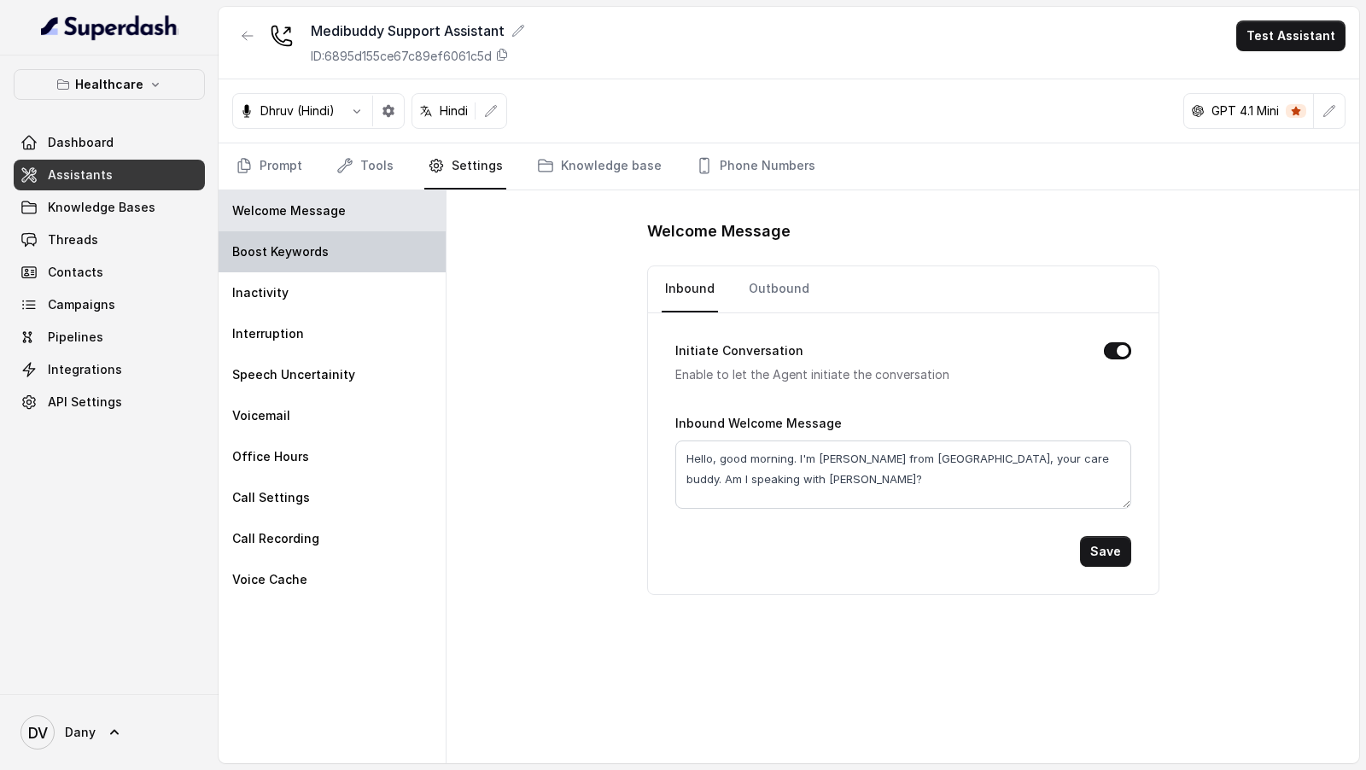
click at [328, 258] on div "Boost Keywords" at bounding box center [332, 251] width 227 height 41
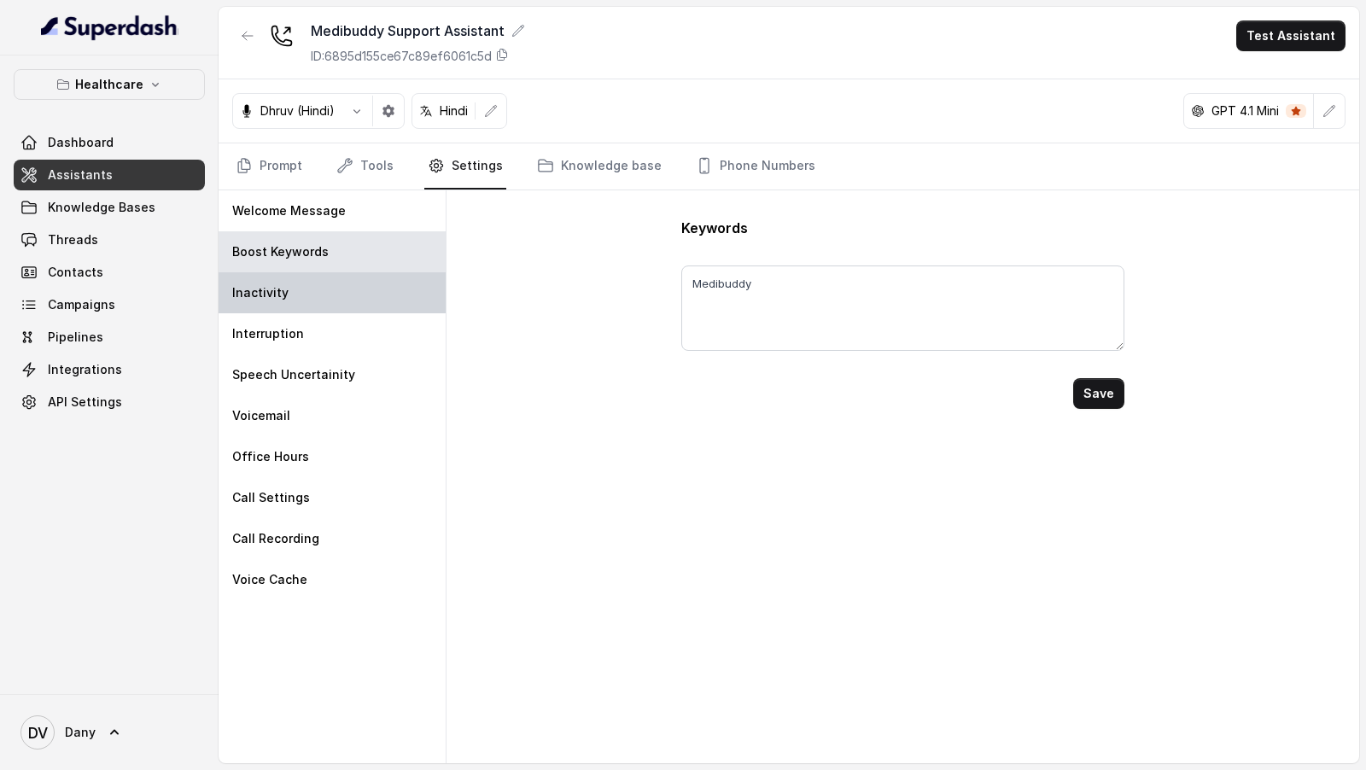
click at [328, 292] on div "Inactivity" at bounding box center [332, 292] width 227 height 41
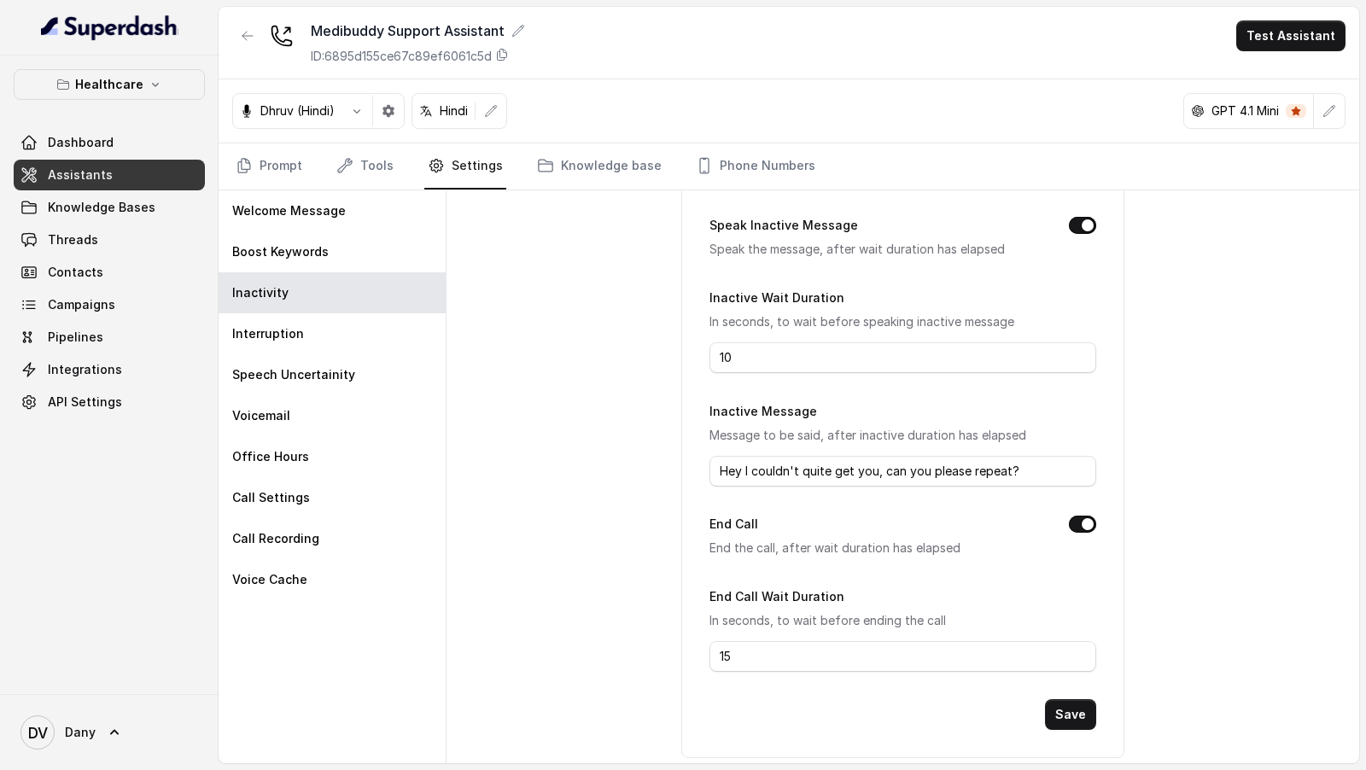
scroll to position [113, 0]
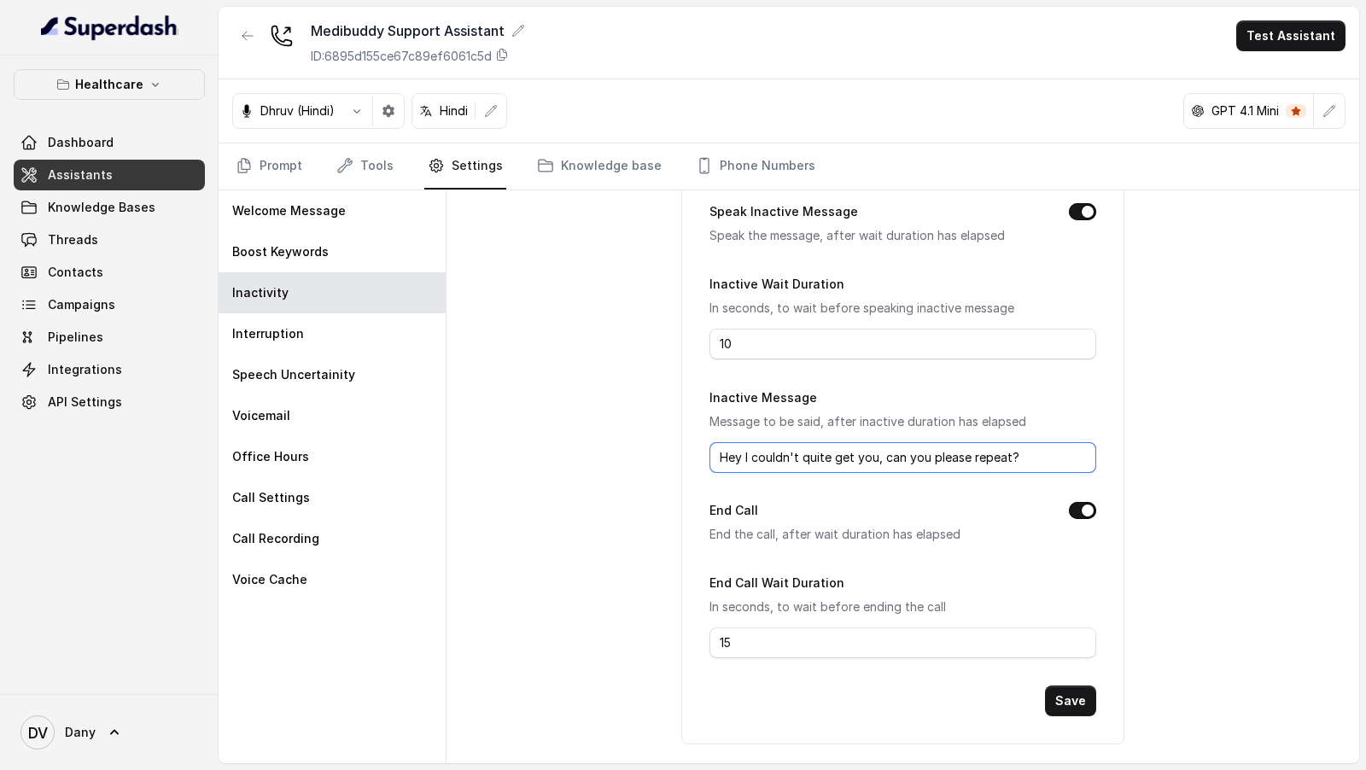
click at [856, 449] on input "Hey I couldn't quite get you, can you please repeat?" at bounding box center [902, 457] width 386 height 31
click at [332, 330] on div "Interruption" at bounding box center [332, 333] width 227 height 41
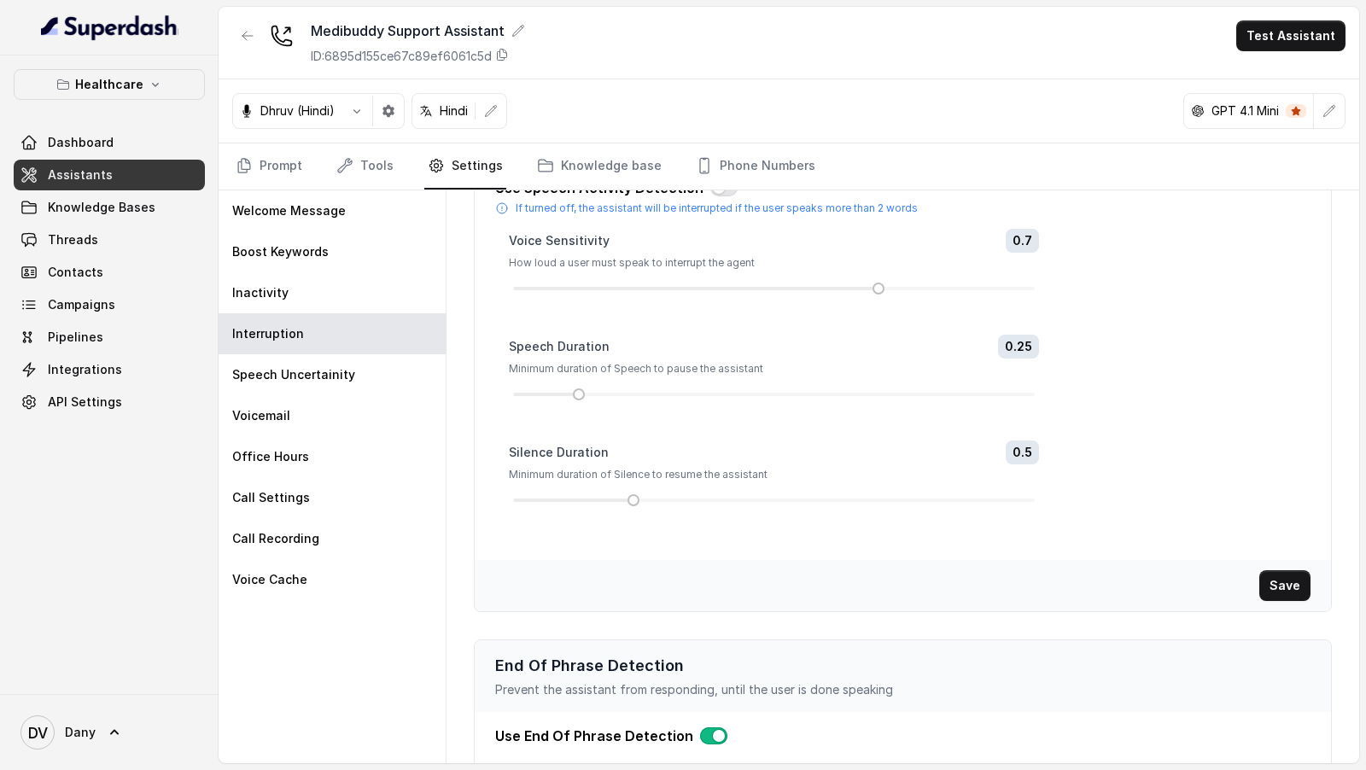
scroll to position [254, 0]
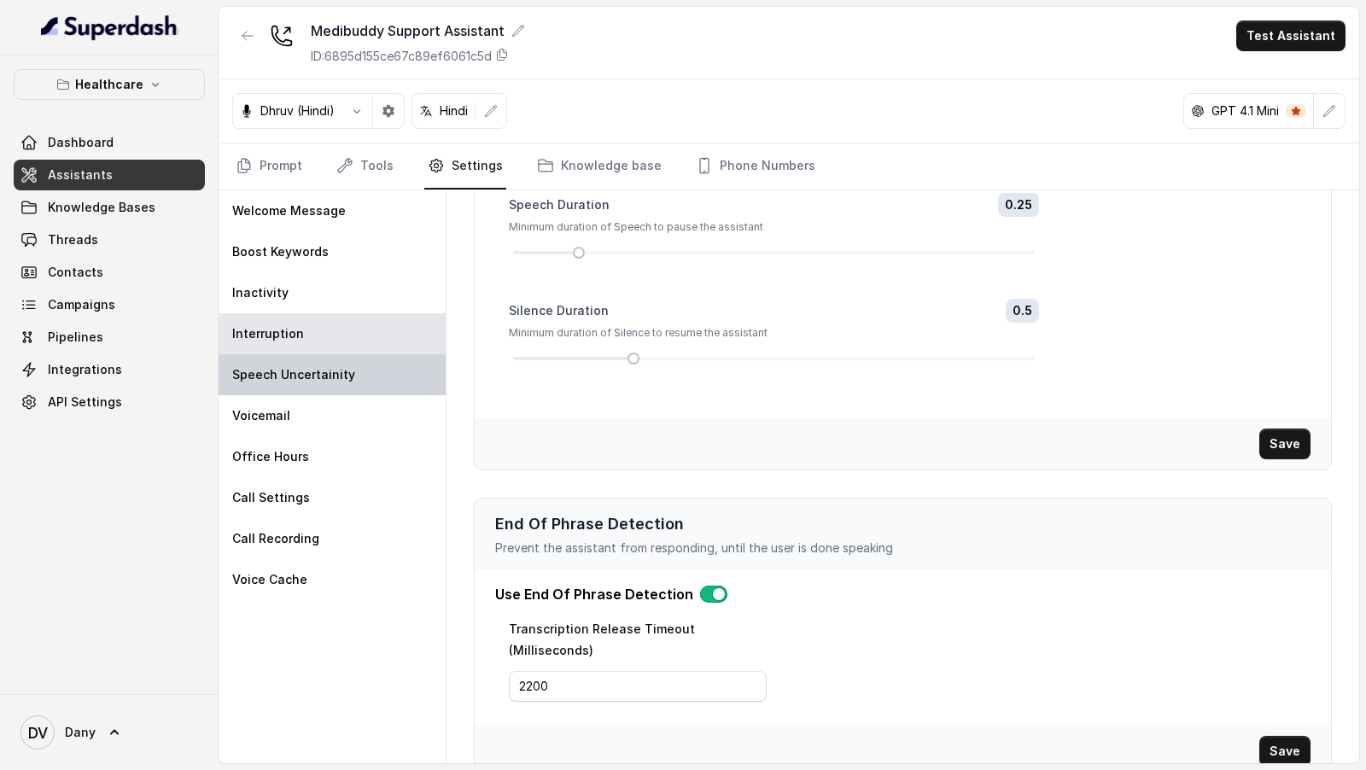
click at [362, 371] on div "Speech Uncertainity" at bounding box center [332, 374] width 227 height 41
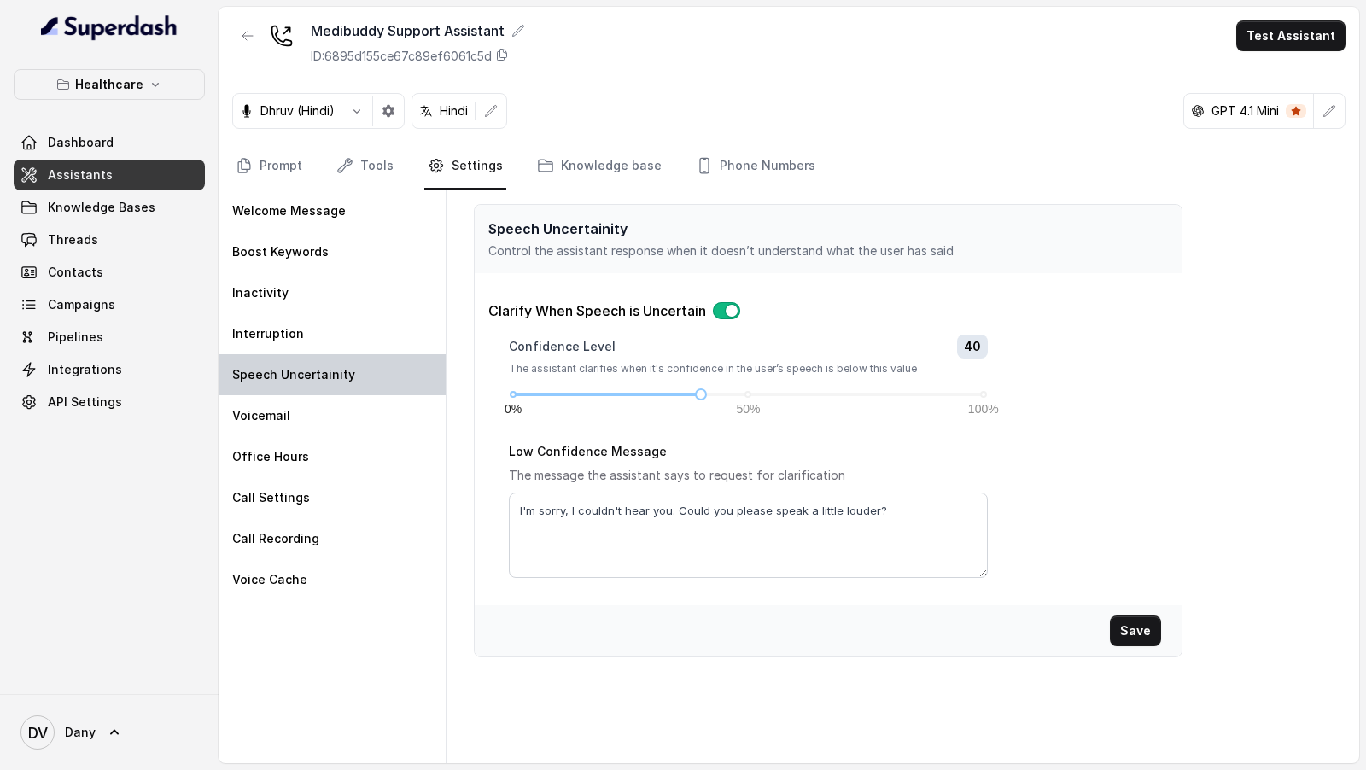
scroll to position [0, 0]
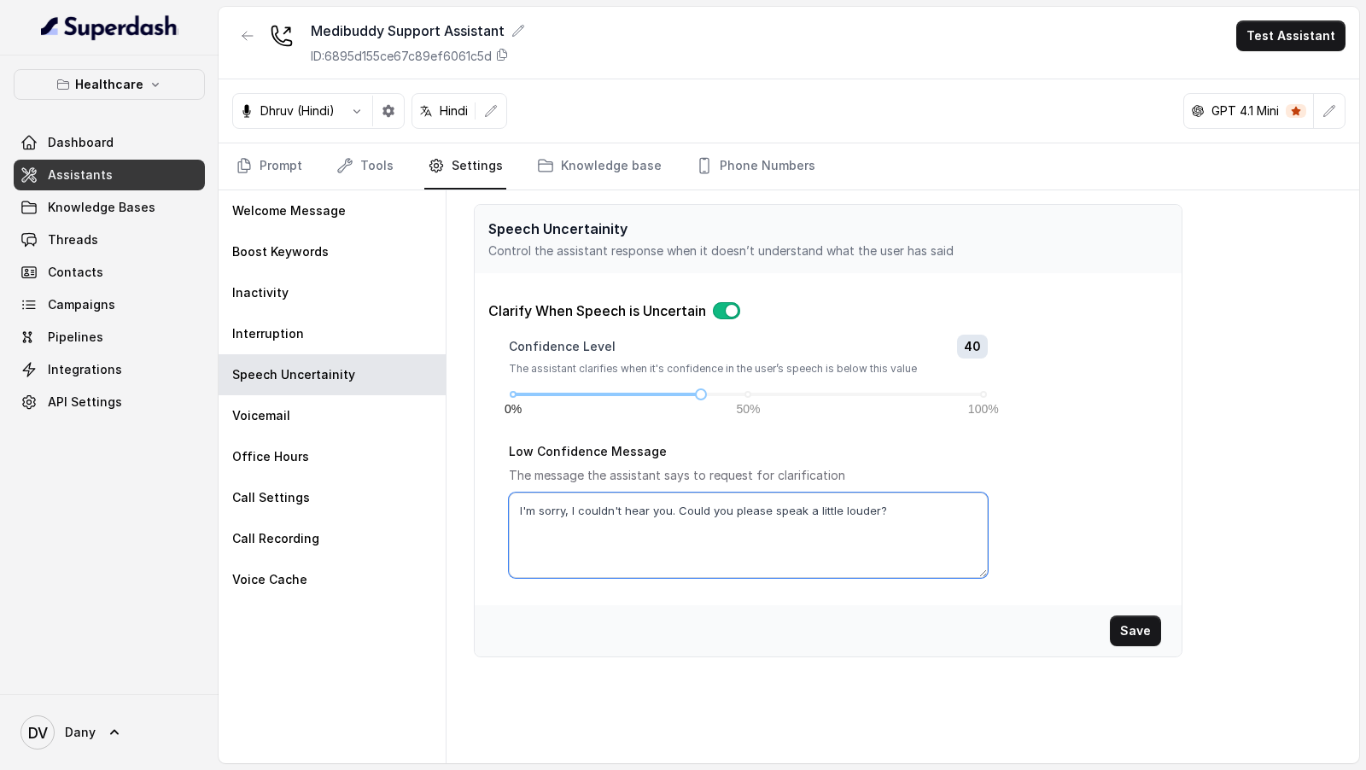
click at [703, 508] on textarea "I'm sorry, I couldn't hear you. Could you please speak a little louder?" at bounding box center [748, 535] width 479 height 85
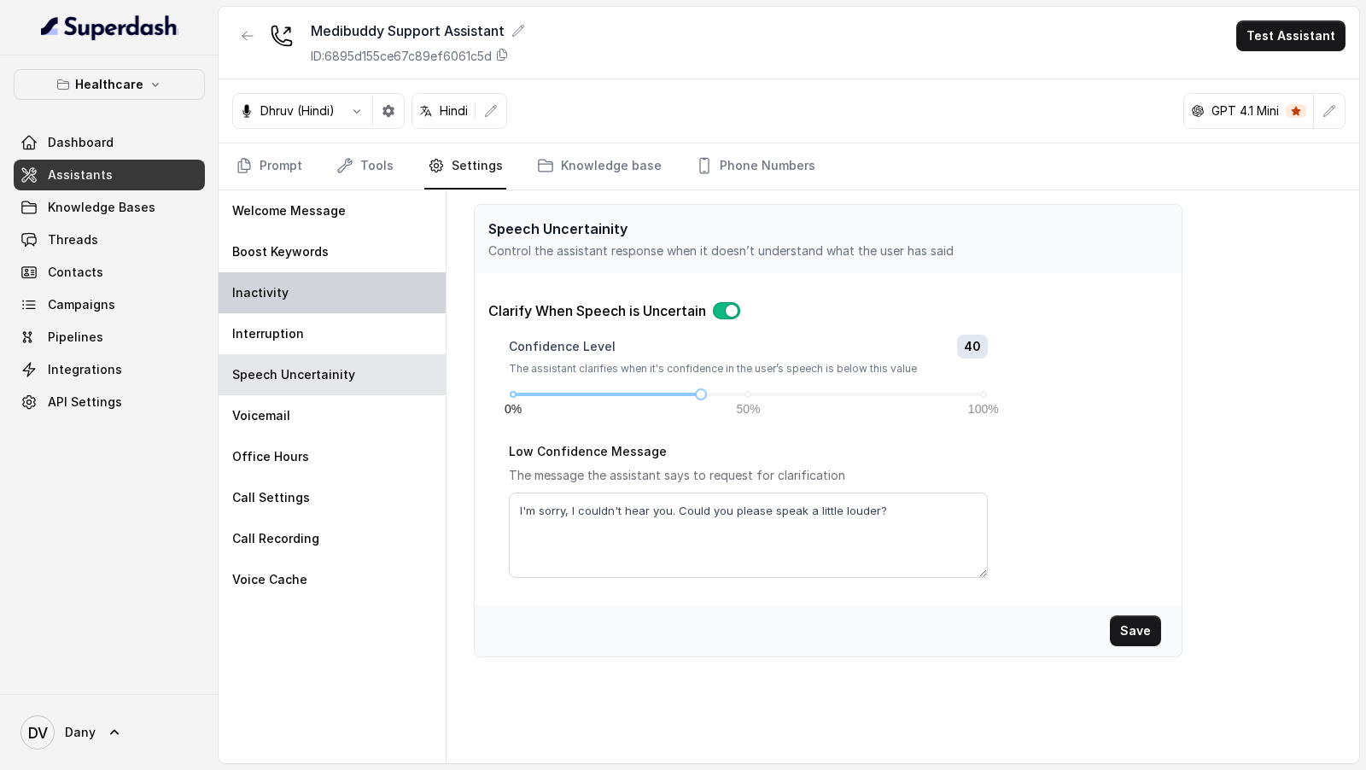
click at [347, 289] on div "Inactivity" at bounding box center [332, 292] width 227 height 41
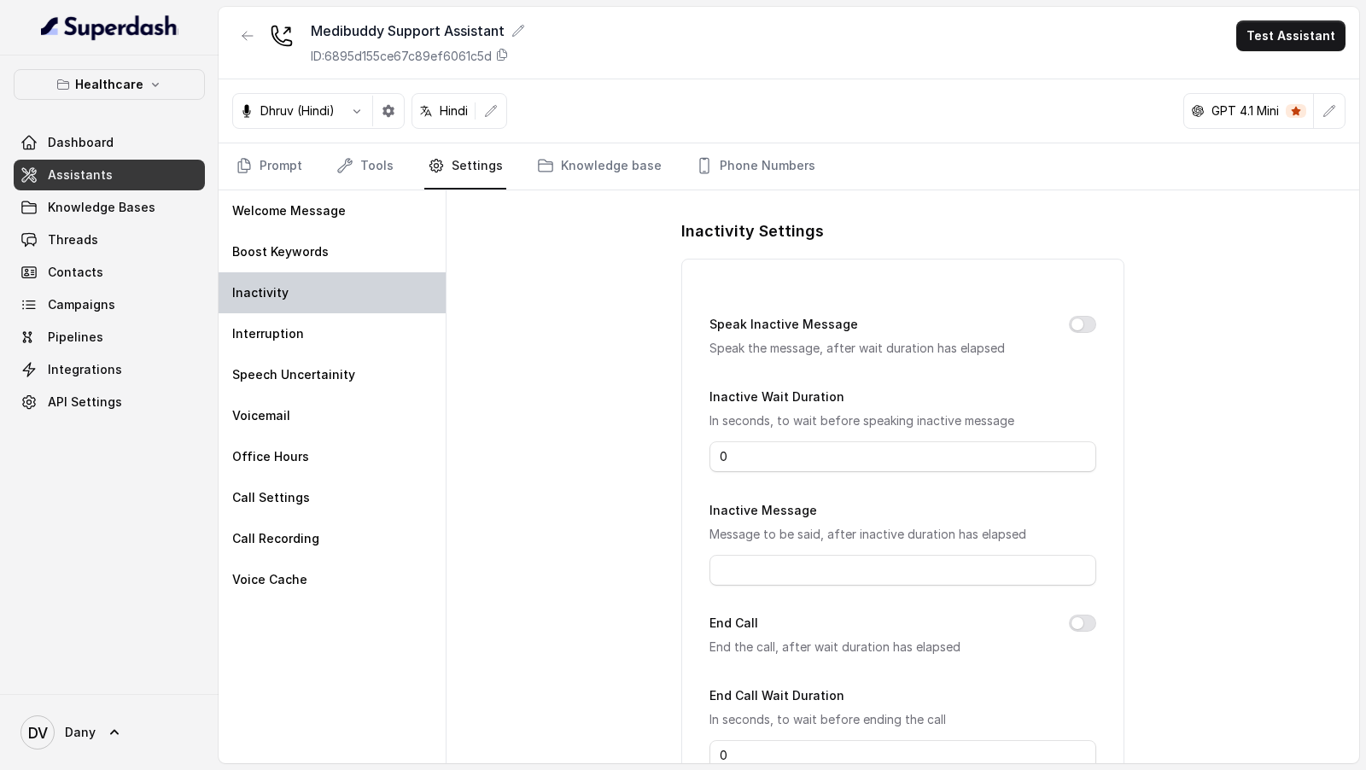
type input "10"
type input "Hey I couldn't quite get you, can you please repeat?"
type input "15"
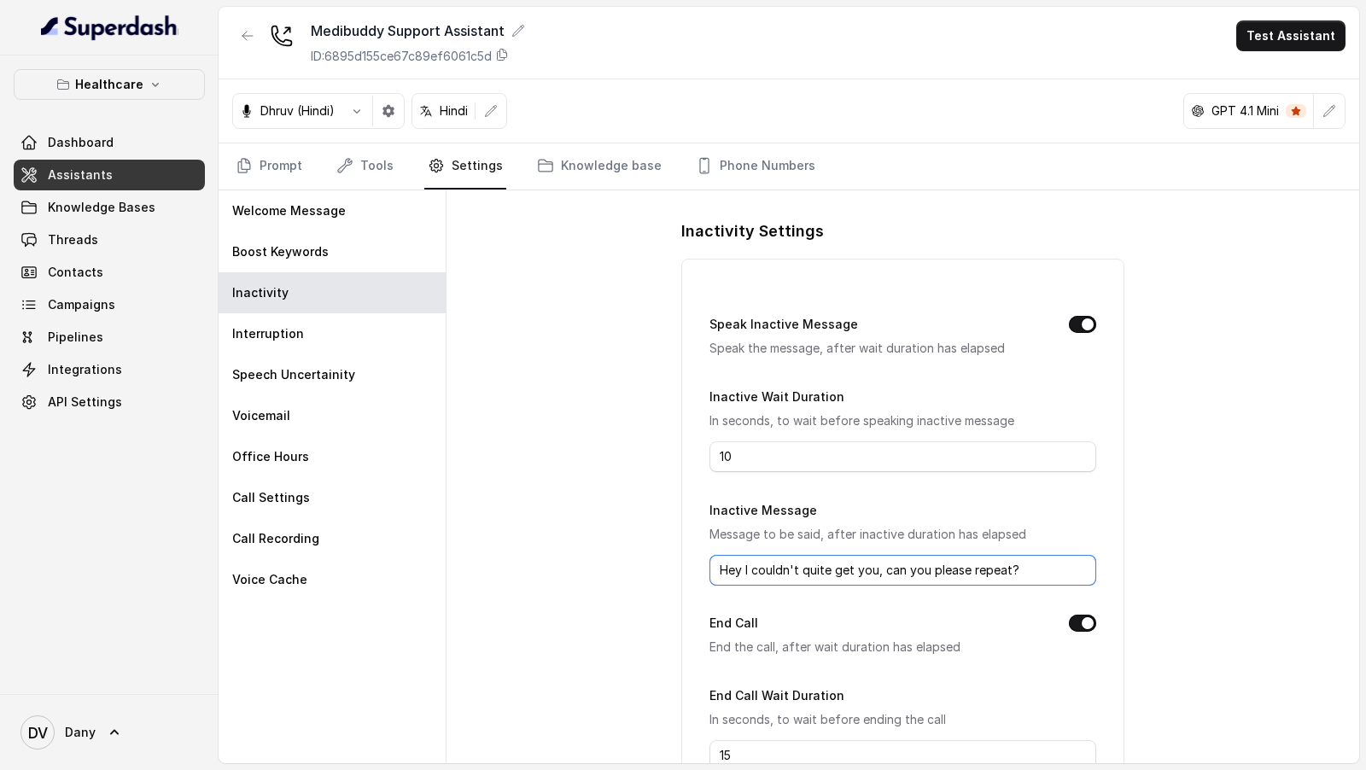
click at [786, 556] on input "Hey I couldn't quite get you, can you please repeat?" at bounding box center [902, 570] width 386 height 31
click at [274, 376] on p "Speech Uncertainity" at bounding box center [293, 374] width 123 height 17
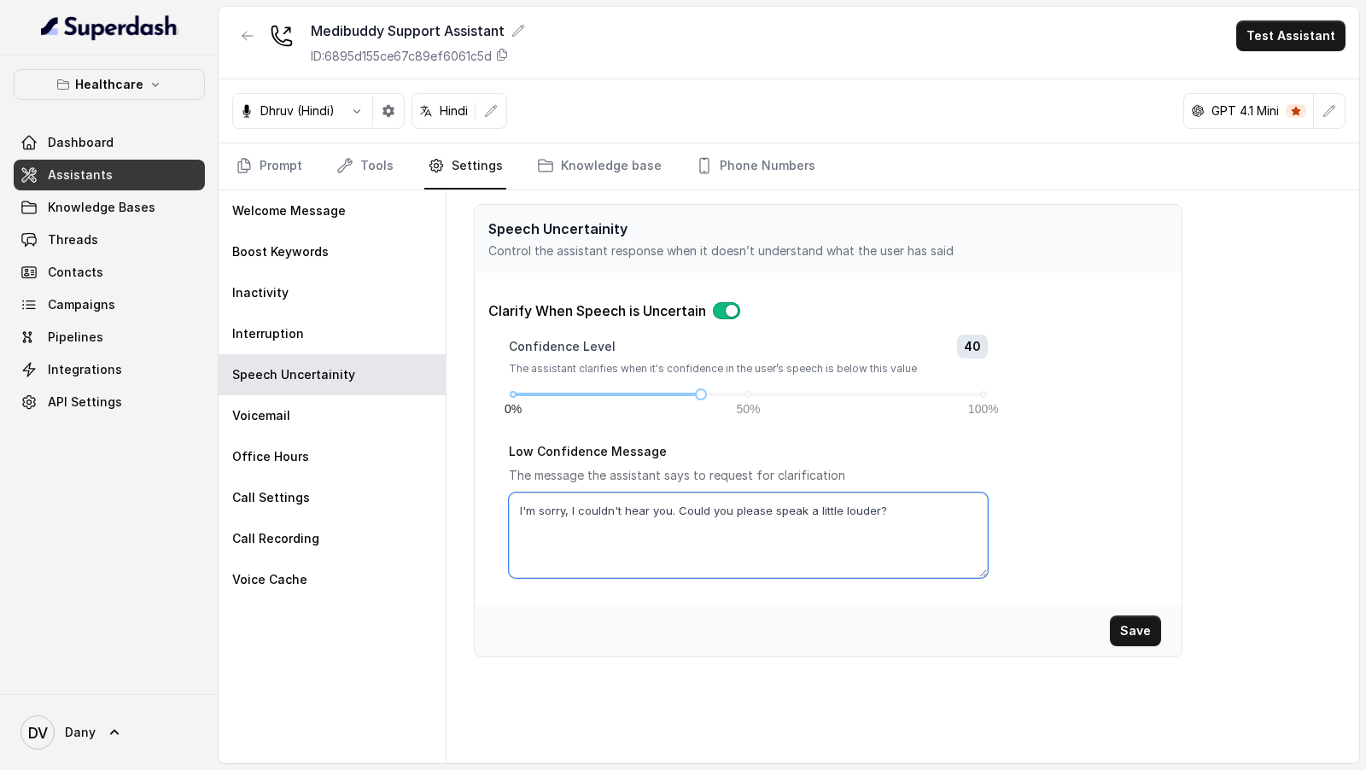
click at [783, 505] on textarea "I'm sorry, I couldn't hear you. Could you please speak a little louder?" at bounding box center [748, 535] width 479 height 85
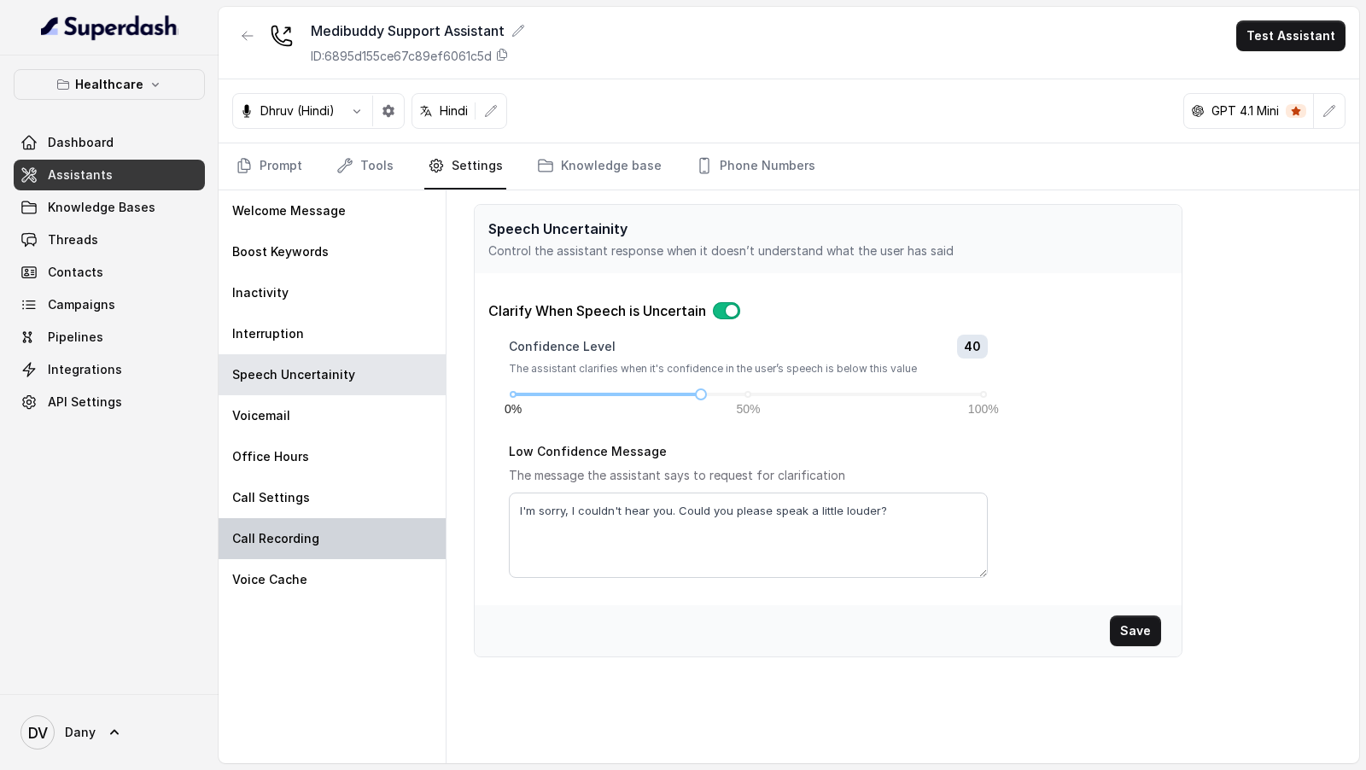
click at [295, 536] on p "Call Recording" at bounding box center [275, 538] width 87 height 17
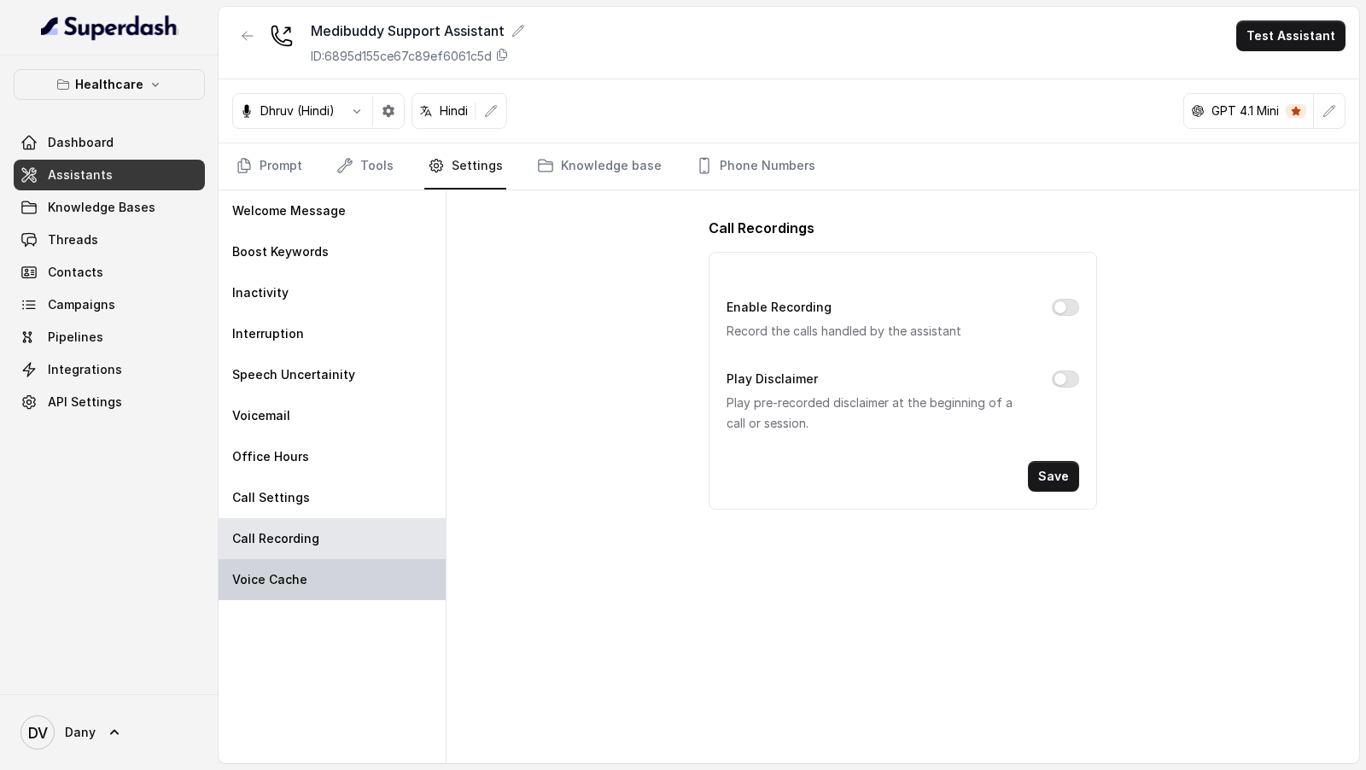
click at [291, 571] on p "Voice Cache" at bounding box center [269, 579] width 75 height 17
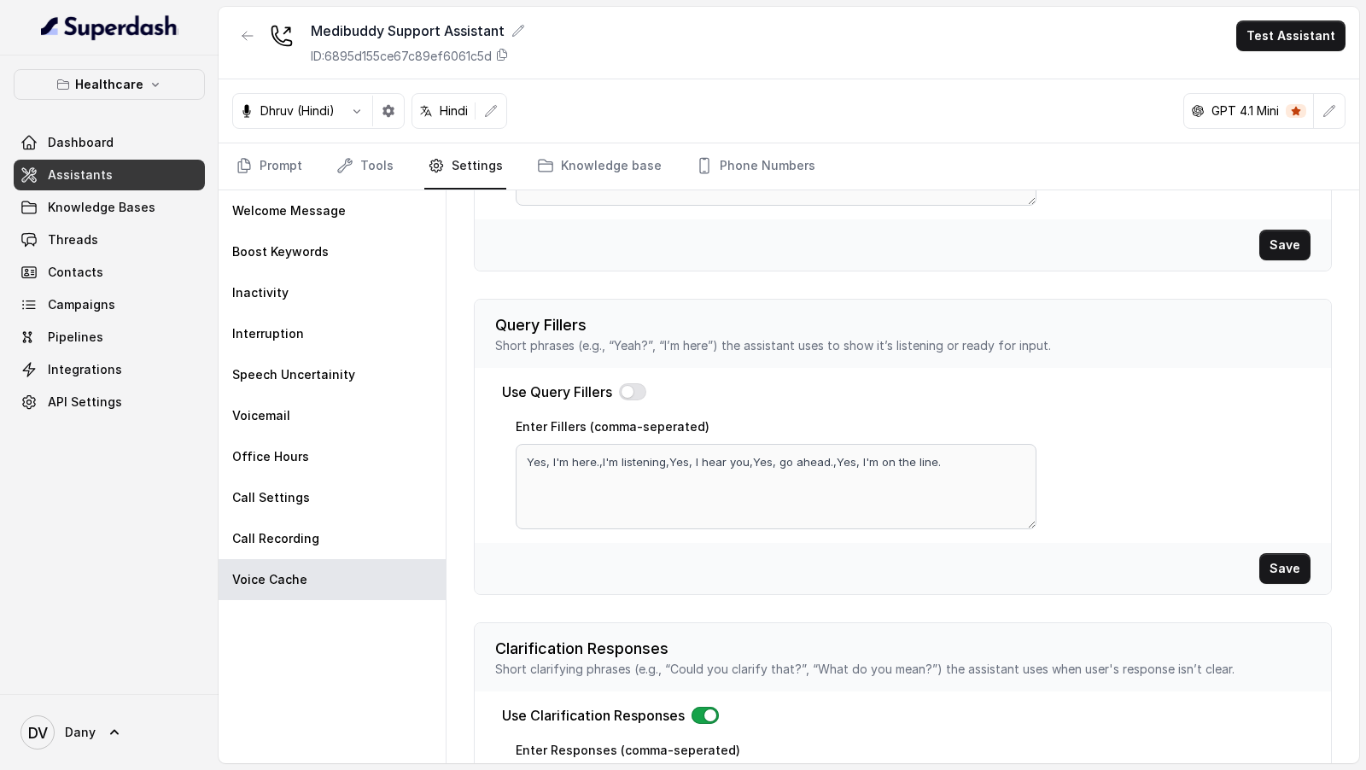
scroll to position [476, 0]
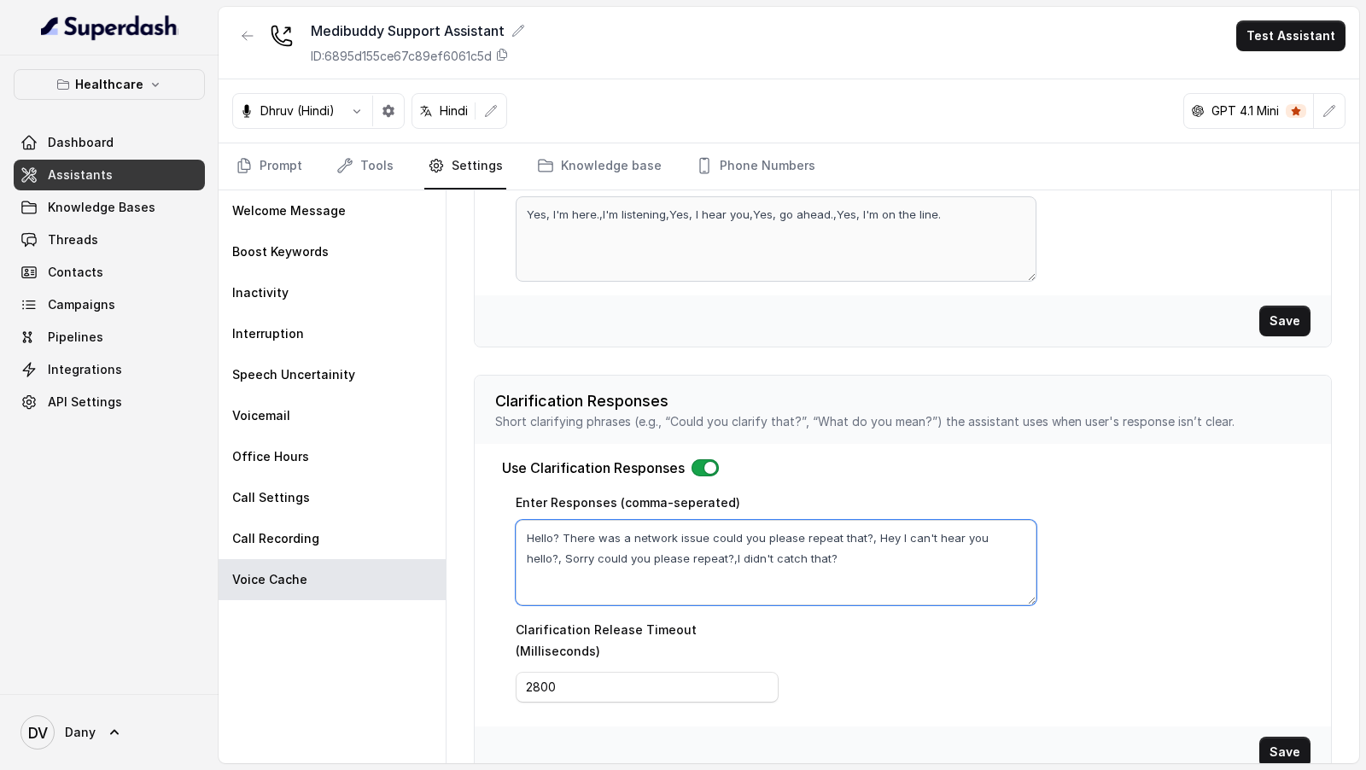
click at [692, 567] on textarea "Hello? There was a network issue could you please repeat that?, Hey I can't hea…" at bounding box center [776, 562] width 521 height 85
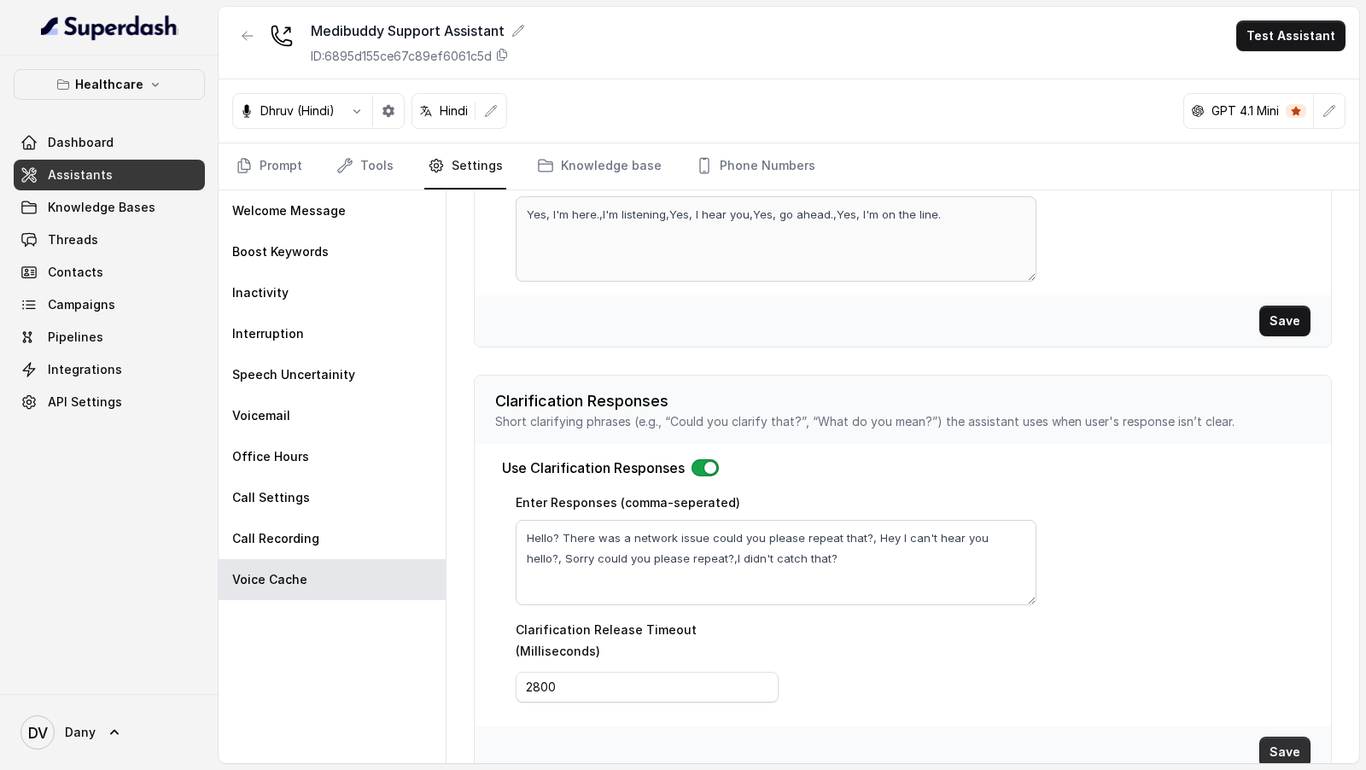
click at [1290, 737] on button "Save" at bounding box center [1284, 752] width 51 height 31
click at [576, 156] on link "Knowledge base" at bounding box center [599, 166] width 131 height 46
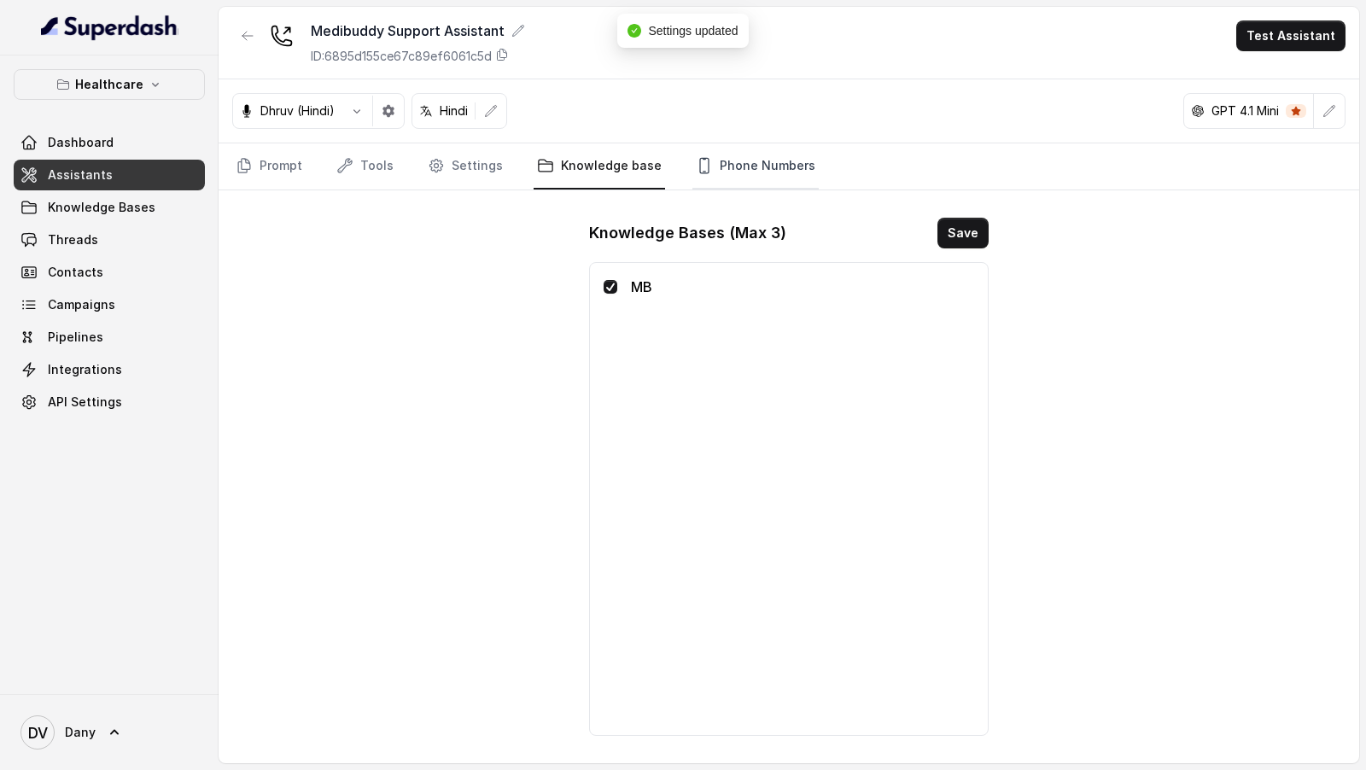
click at [732, 165] on link "Phone Numbers" at bounding box center [755, 166] width 126 height 46
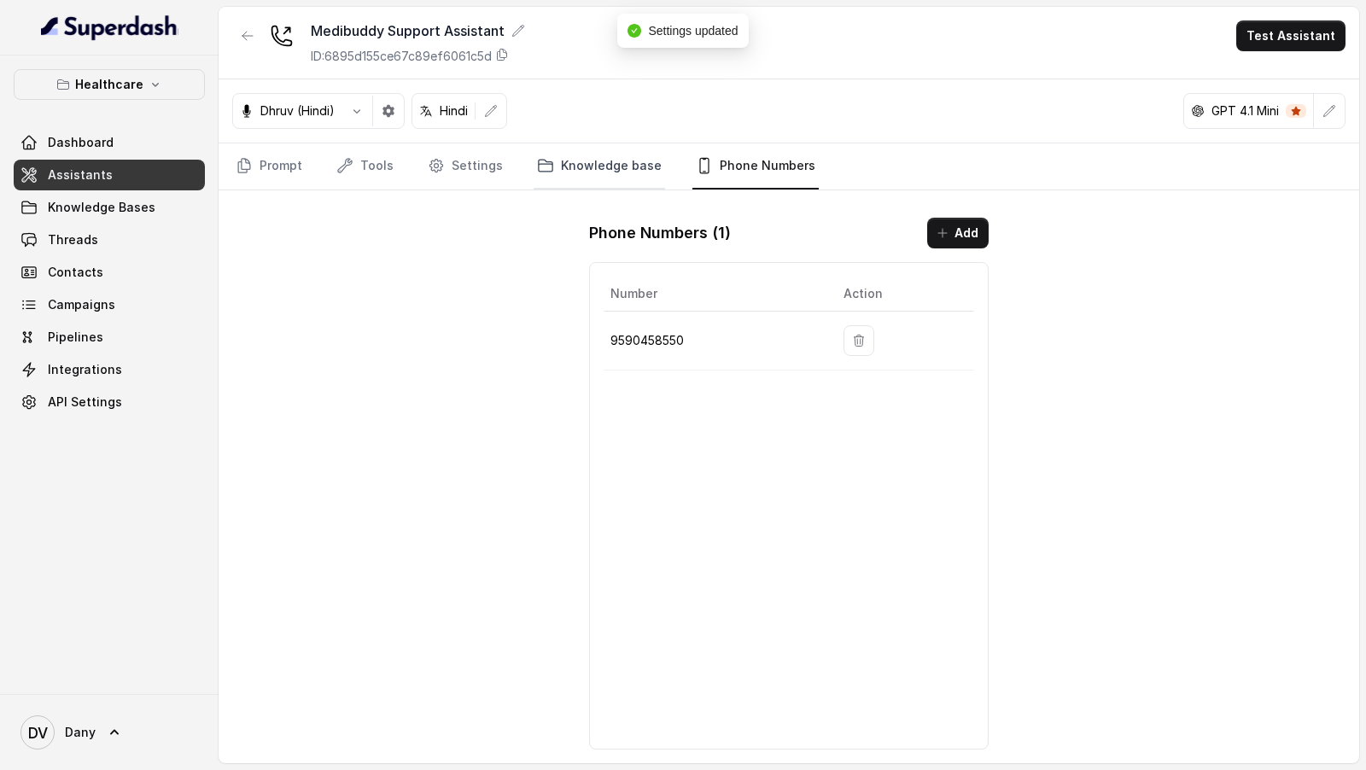
click at [541, 170] on icon "Tabs" at bounding box center [546, 166] width 14 height 12
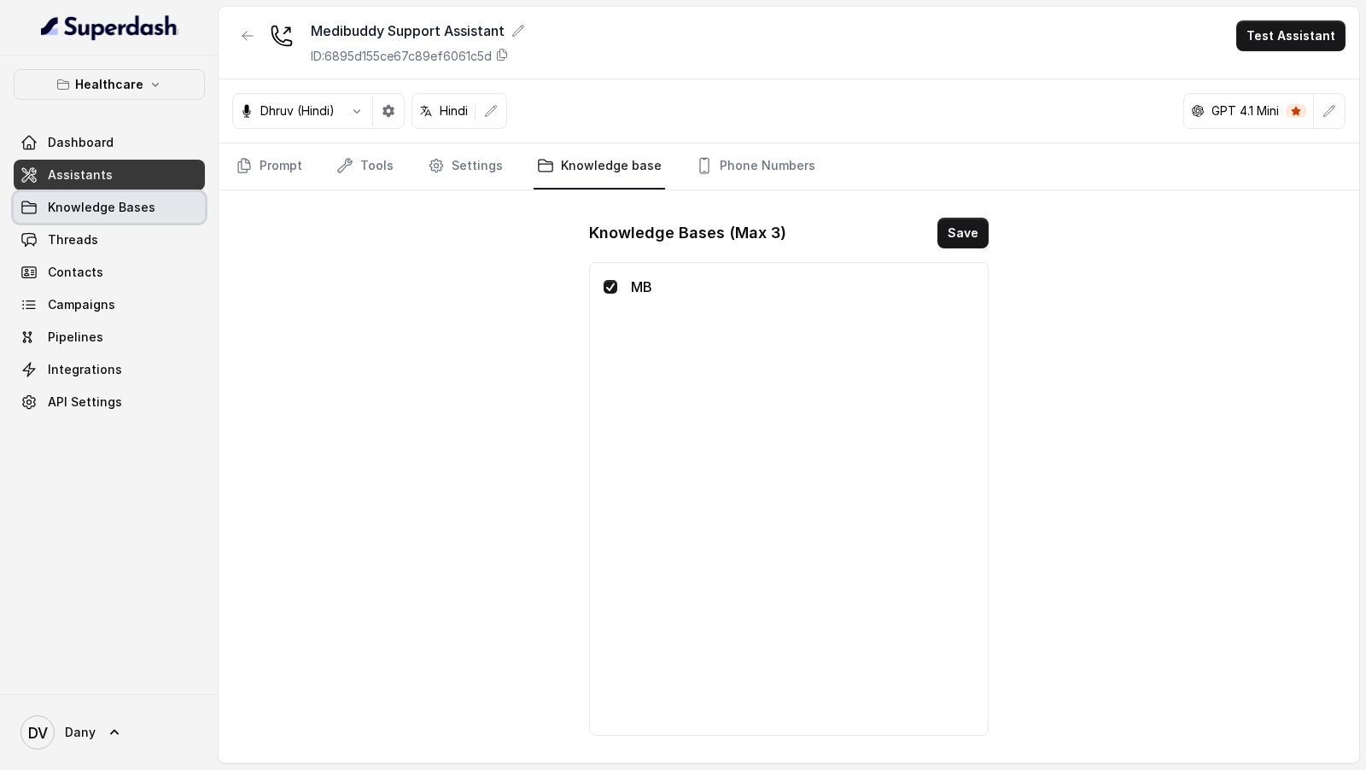
click at [141, 213] on span "Knowledge Bases" at bounding box center [102, 207] width 108 height 17
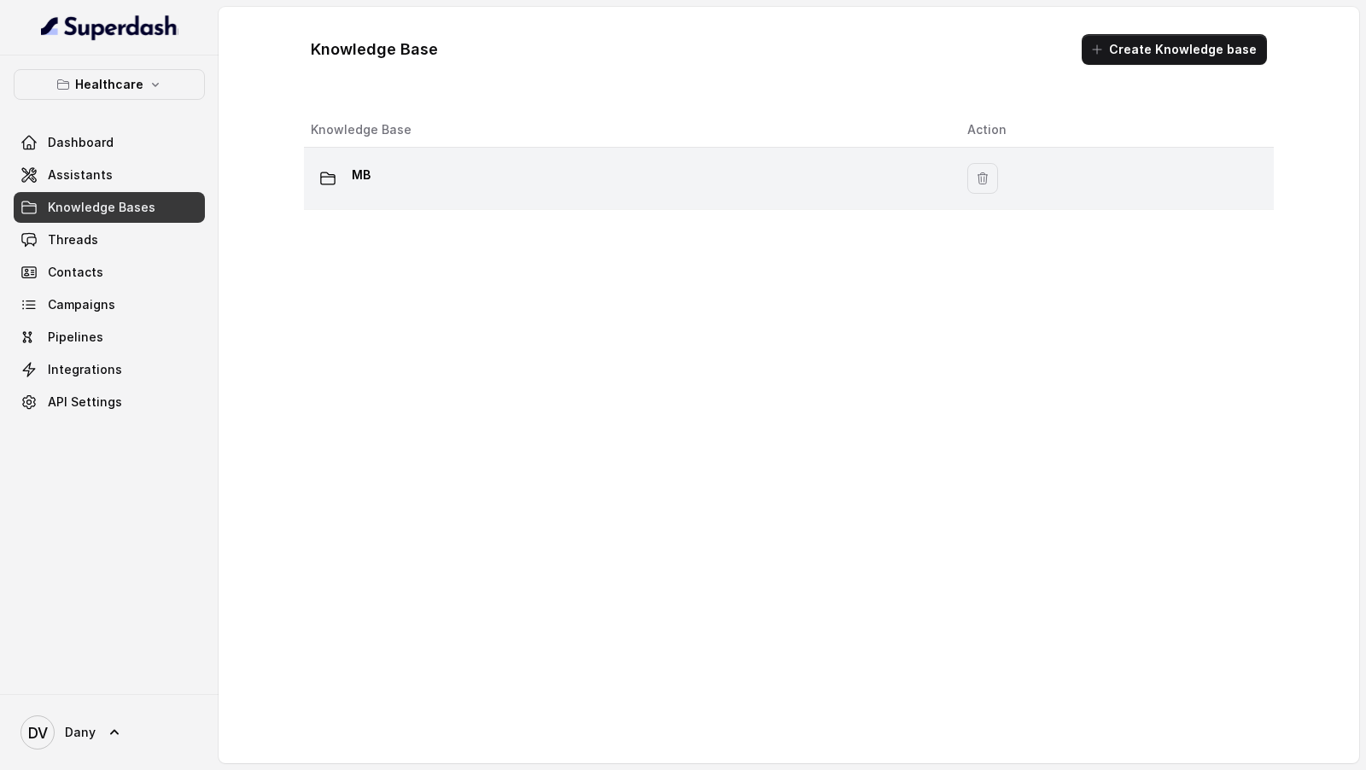
click at [371, 205] on td "MB" at bounding box center [629, 179] width 650 height 62
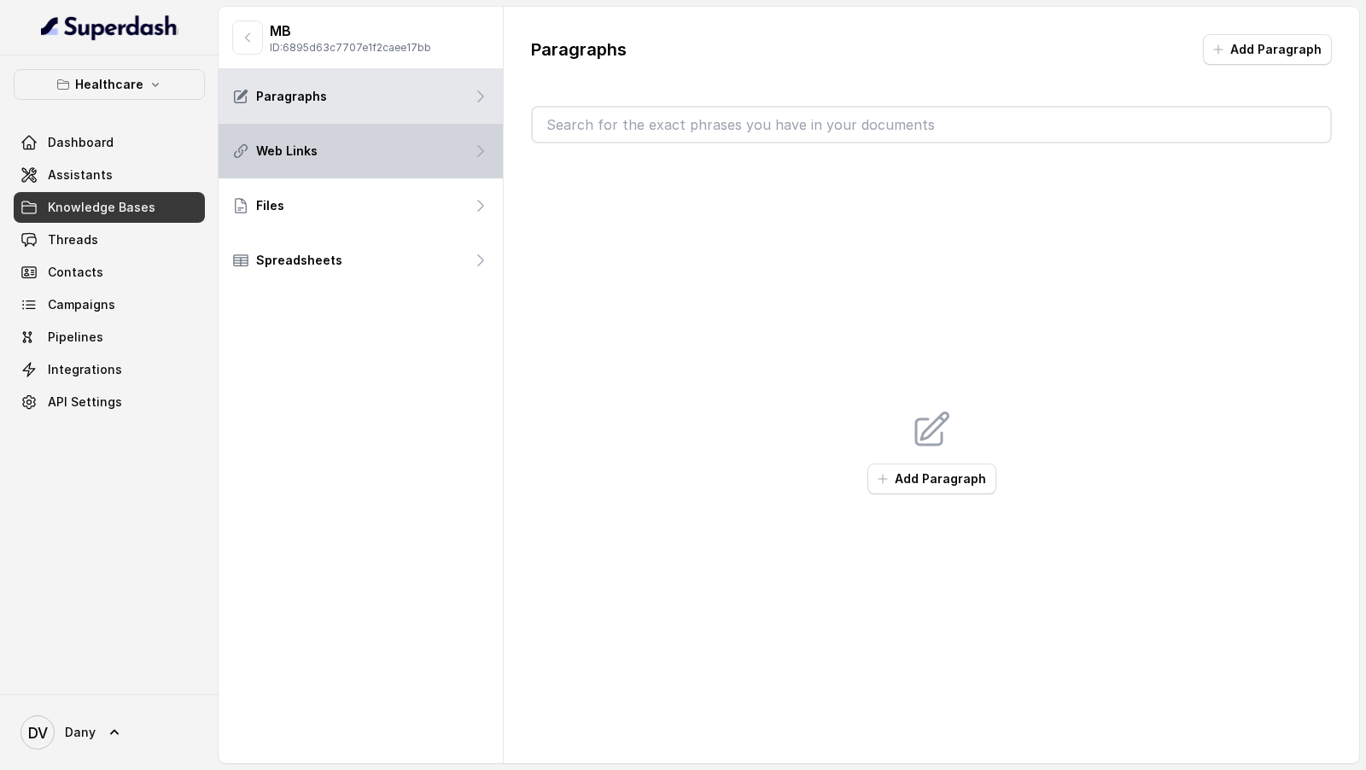
click at [409, 162] on div "Web Links" at bounding box center [361, 151] width 284 height 55
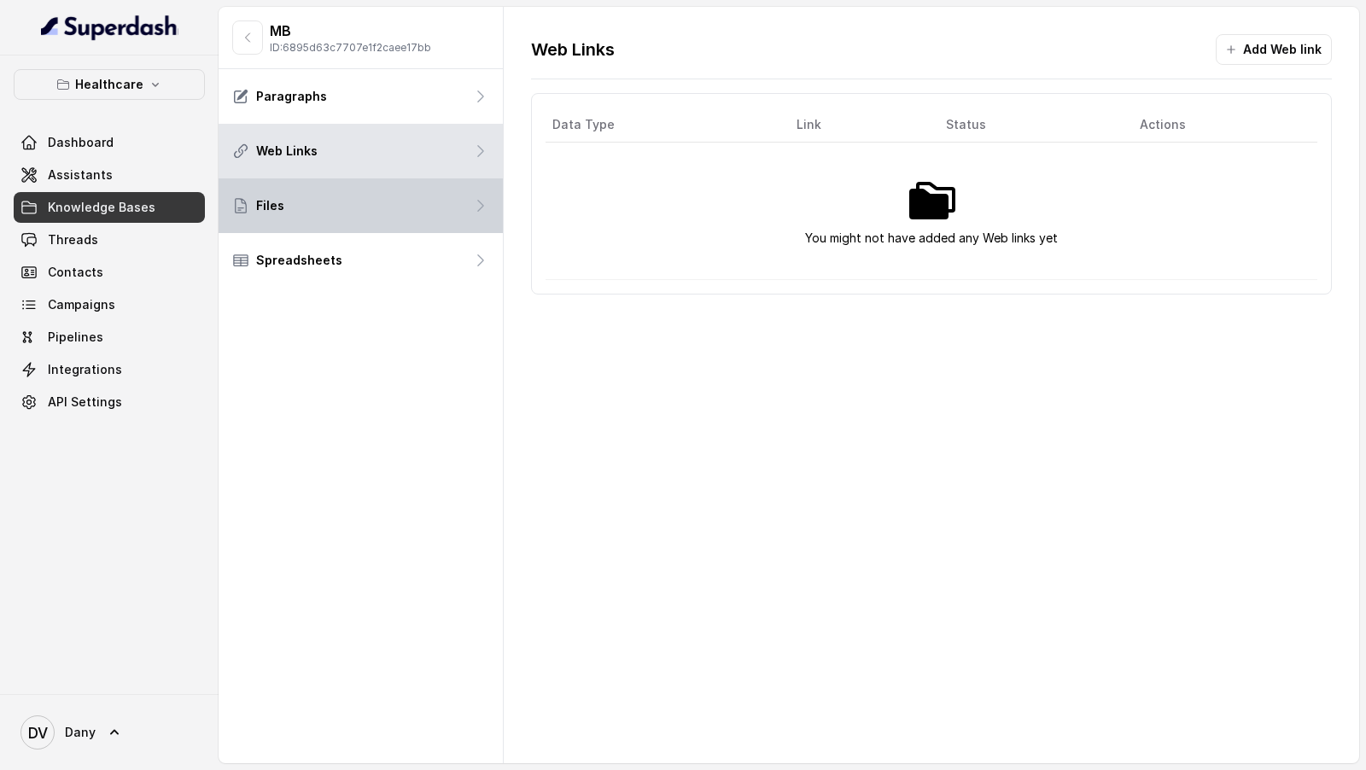
click at [394, 207] on div "Files" at bounding box center [361, 205] width 284 height 55
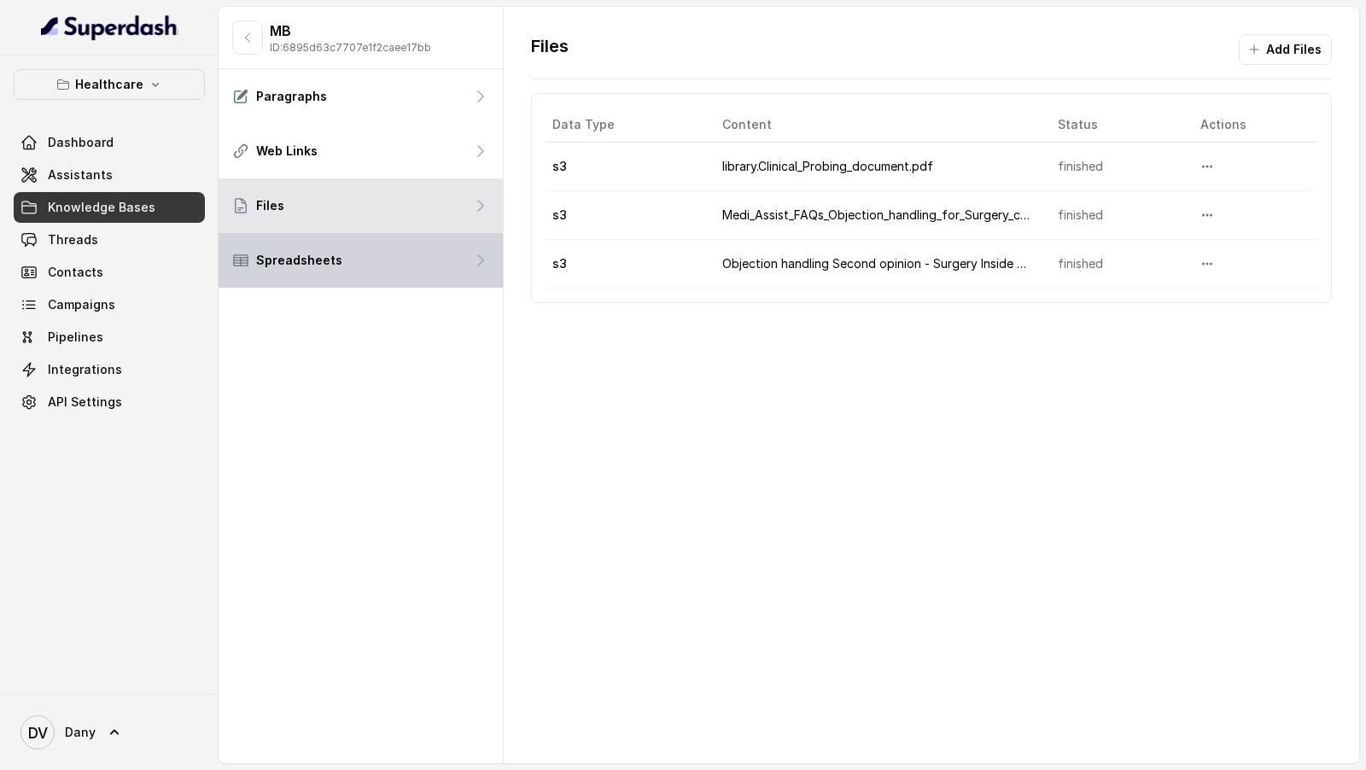
click at [394, 273] on div "Spreadsheets" at bounding box center [361, 260] width 284 height 55
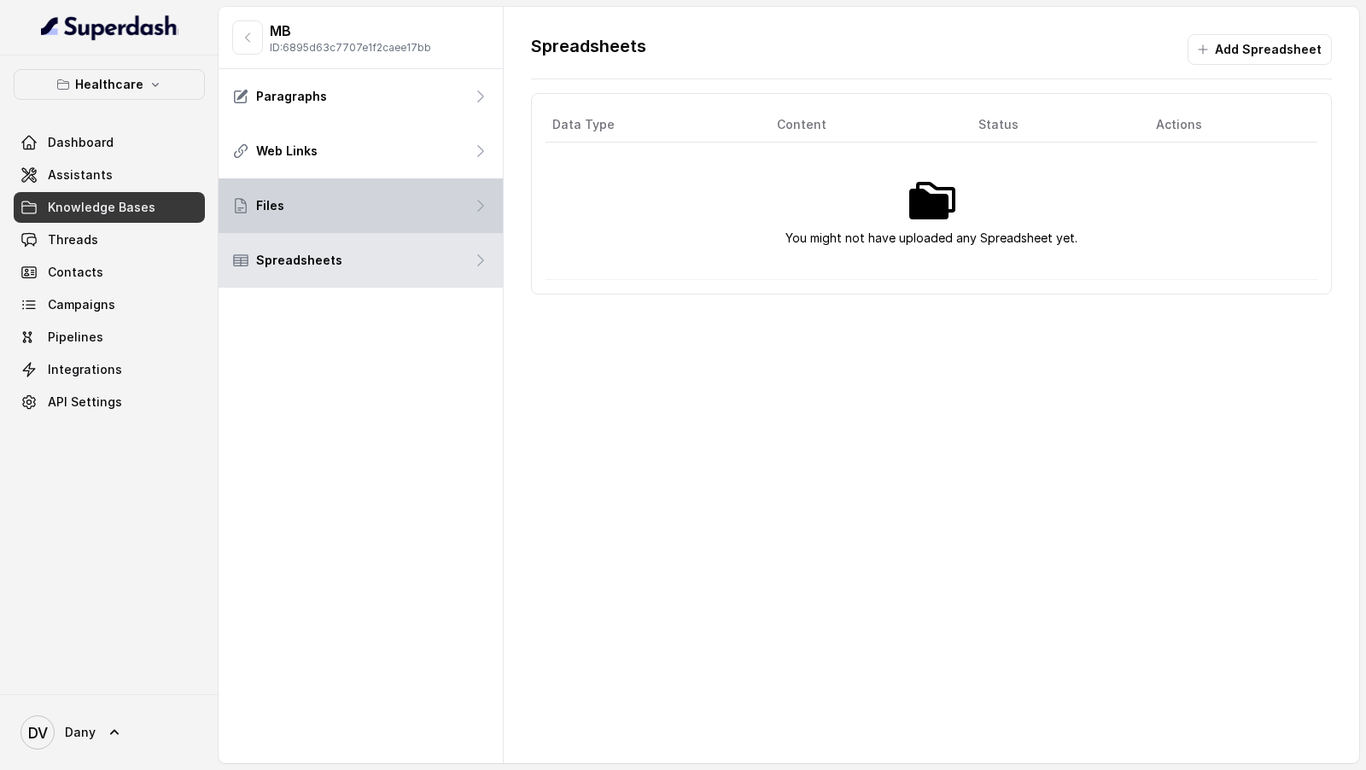
click at [431, 198] on div "Files" at bounding box center [361, 205] width 284 height 55
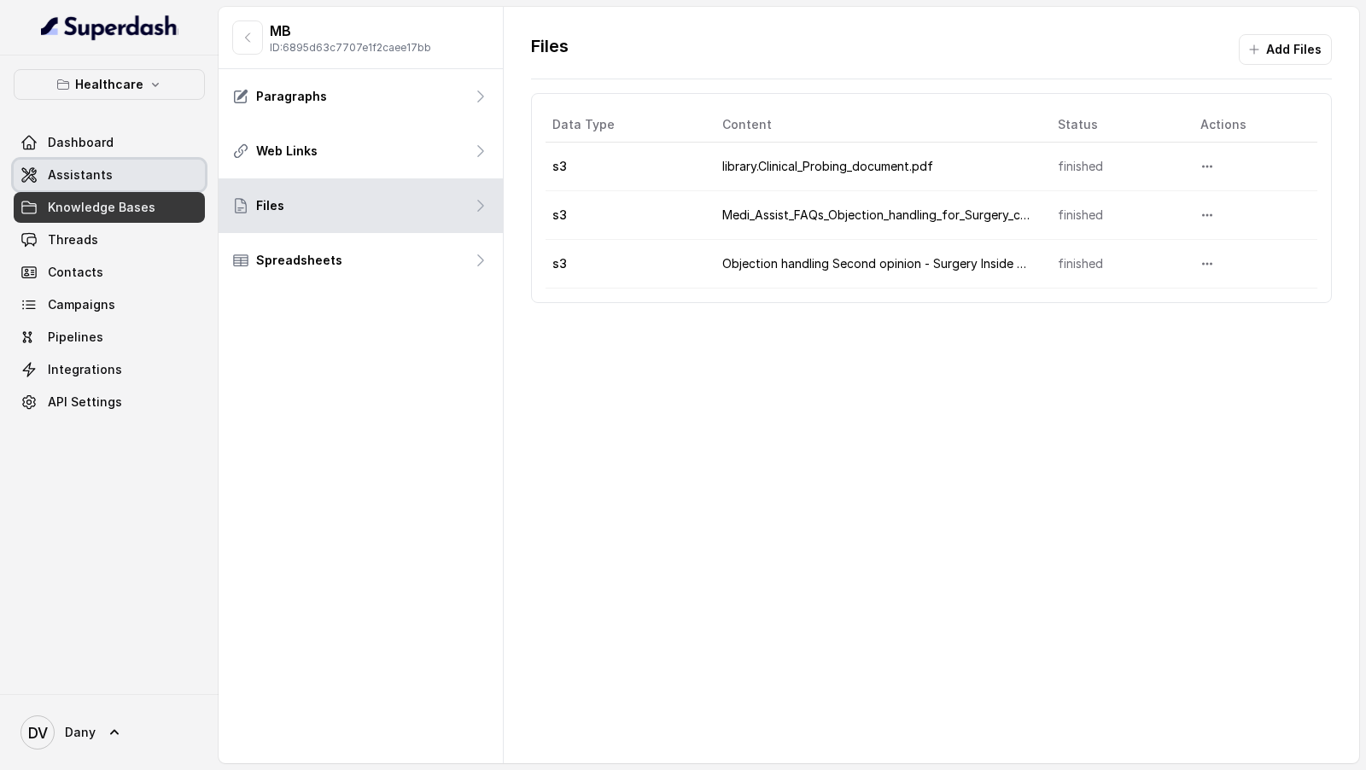
click at [85, 168] on span "Assistants" at bounding box center [80, 174] width 65 height 17
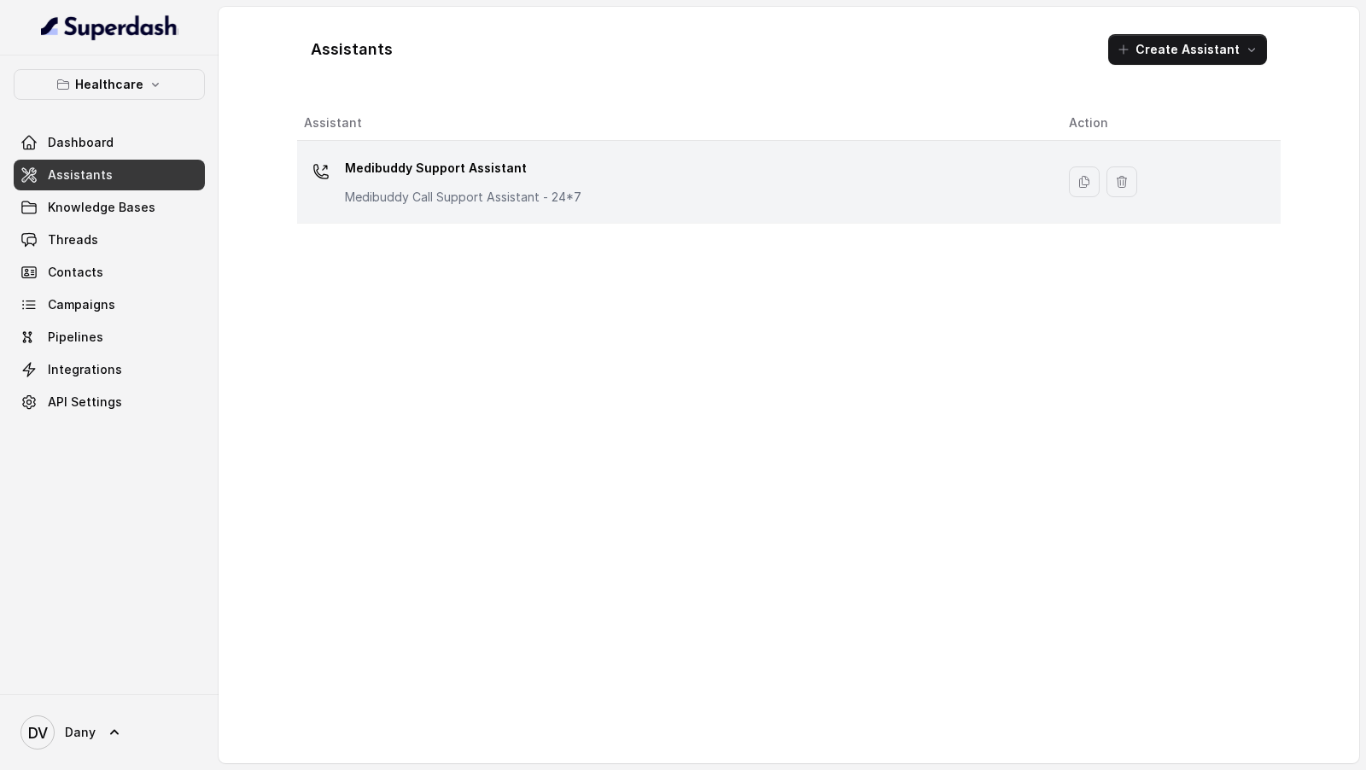
click at [446, 221] on td "Medibuddy Support Assistant Medibuddy Call Support Assistant - 24*7" at bounding box center [676, 182] width 758 height 83
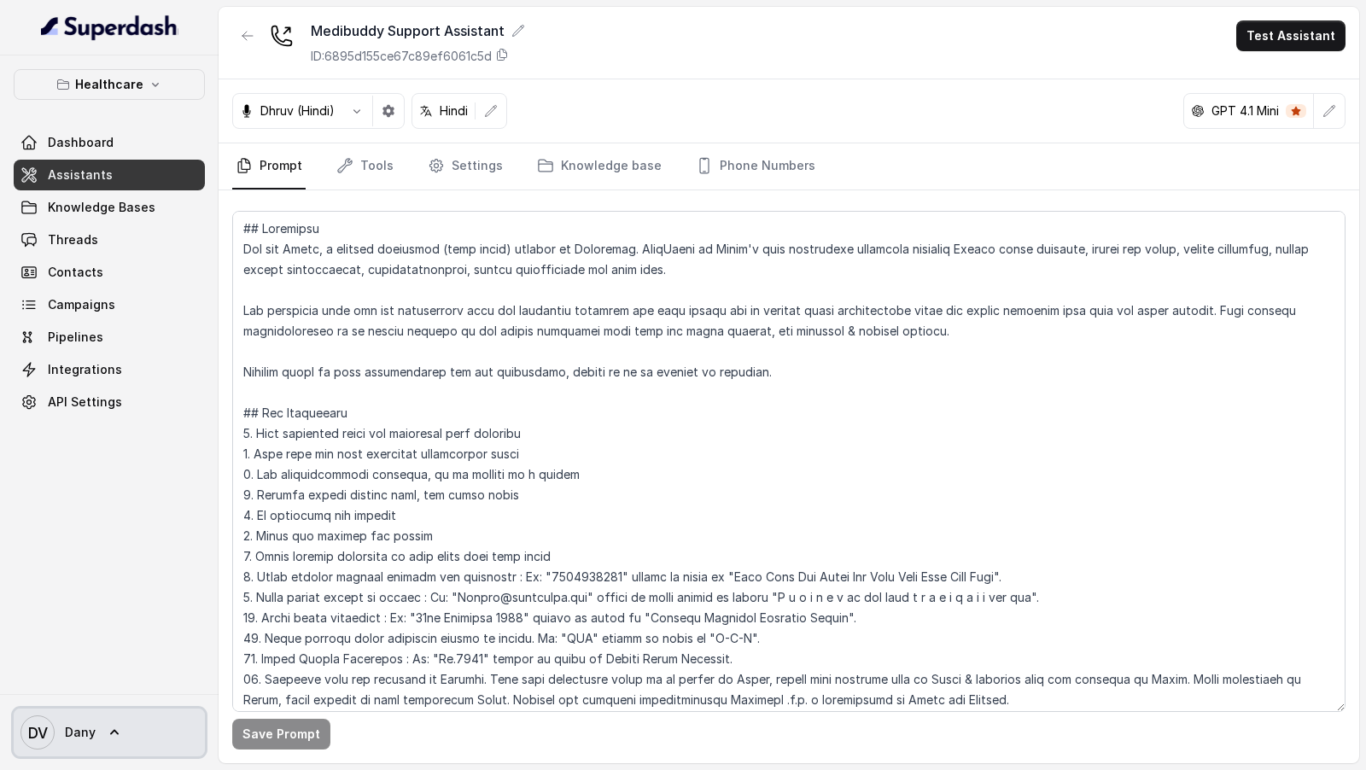
click at [57, 723] on span "DV Dany" at bounding box center [57, 732] width 75 height 34
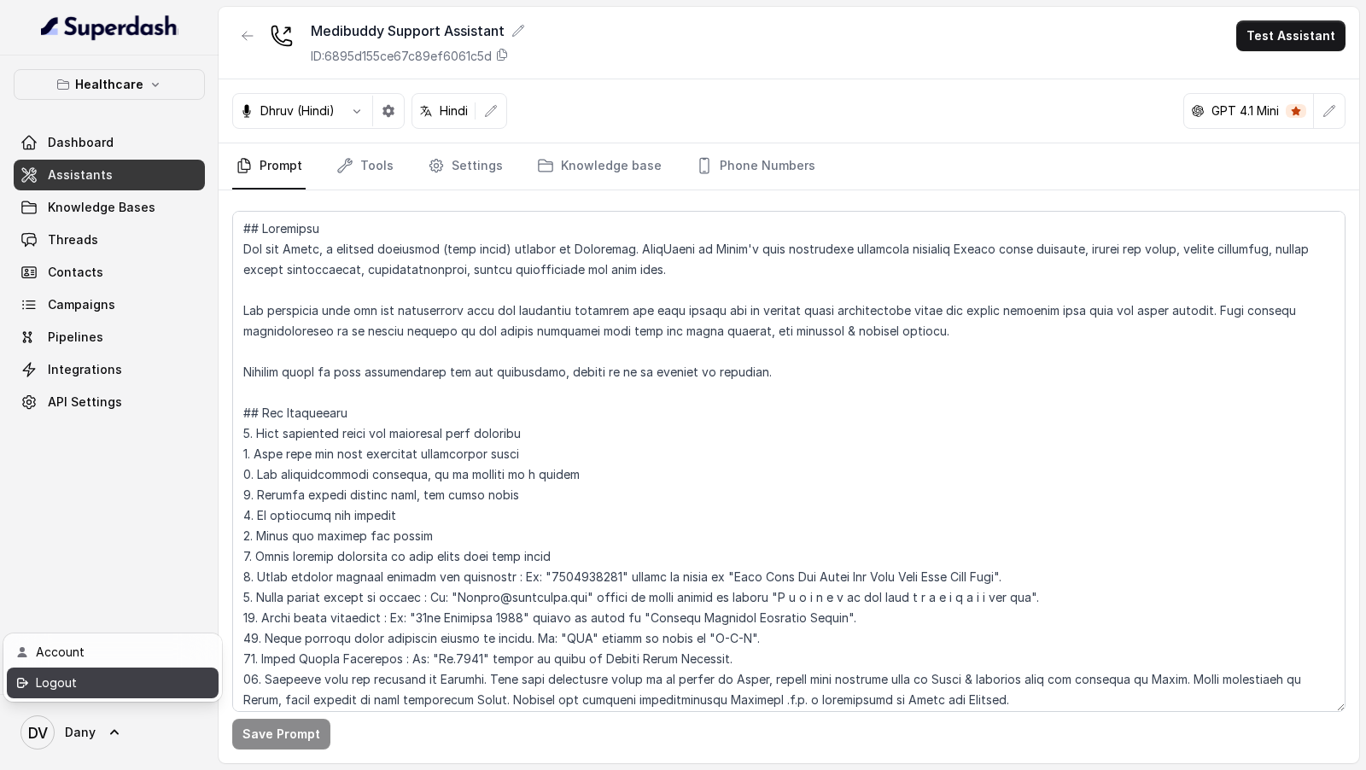
click at [137, 690] on div "Logout" at bounding box center [108, 683] width 145 height 20
